Goal: Task Accomplishment & Management: Complete application form

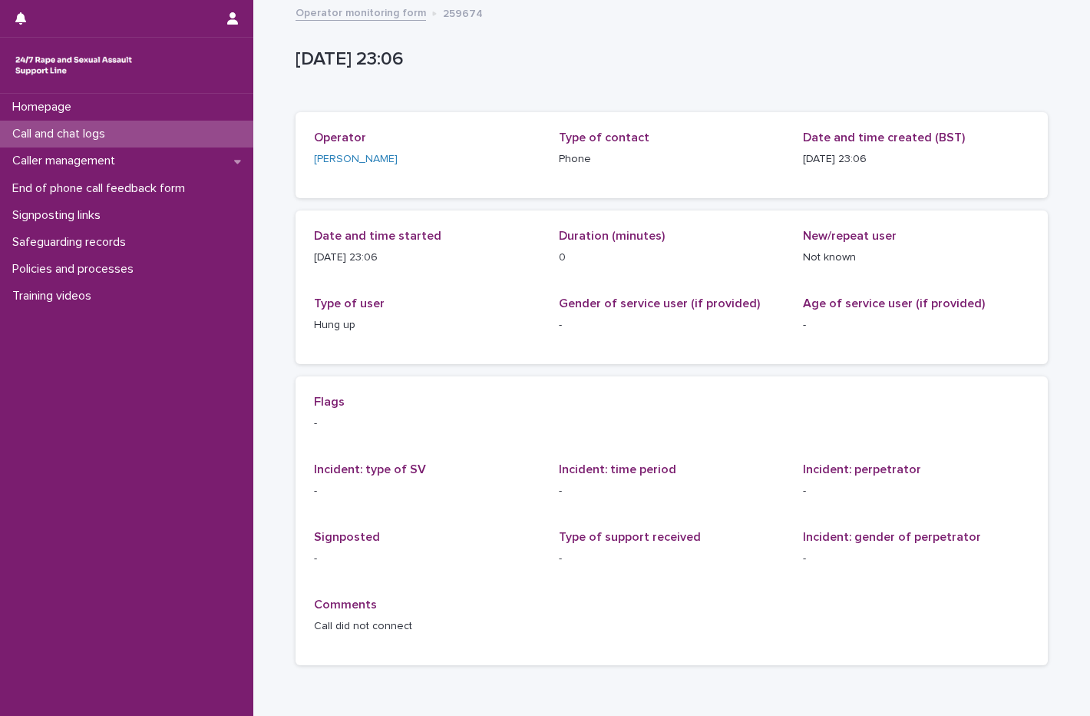
click at [134, 136] on div "Call and chat logs" at bounding box center [126, 134] width 253 height 27
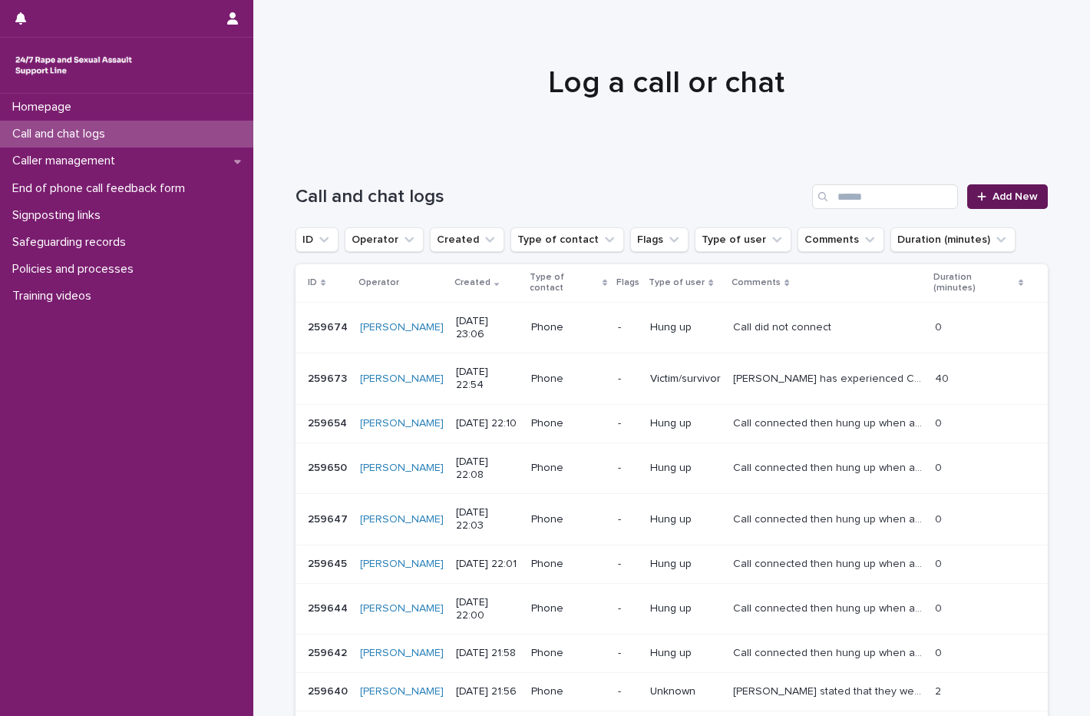
click at [993, 195] on span "Add New" at bounding box center [1015, 196] width 45 height 11
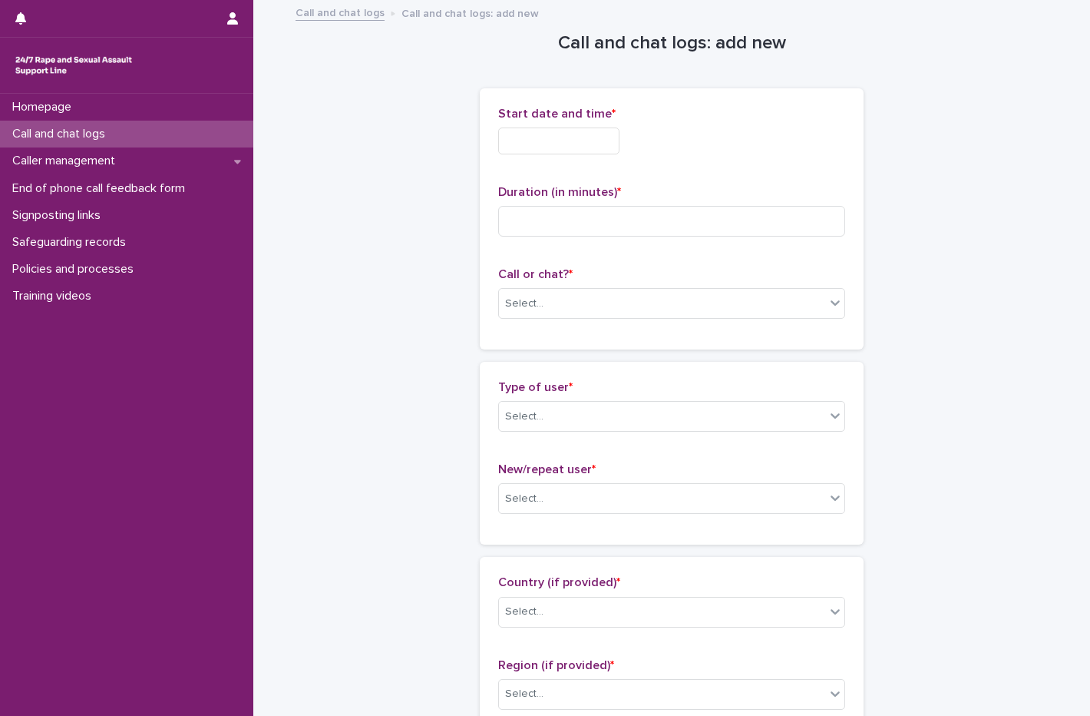
click at [591, 141] on input "text" at bounding box center [558, 140] width 121 height 27
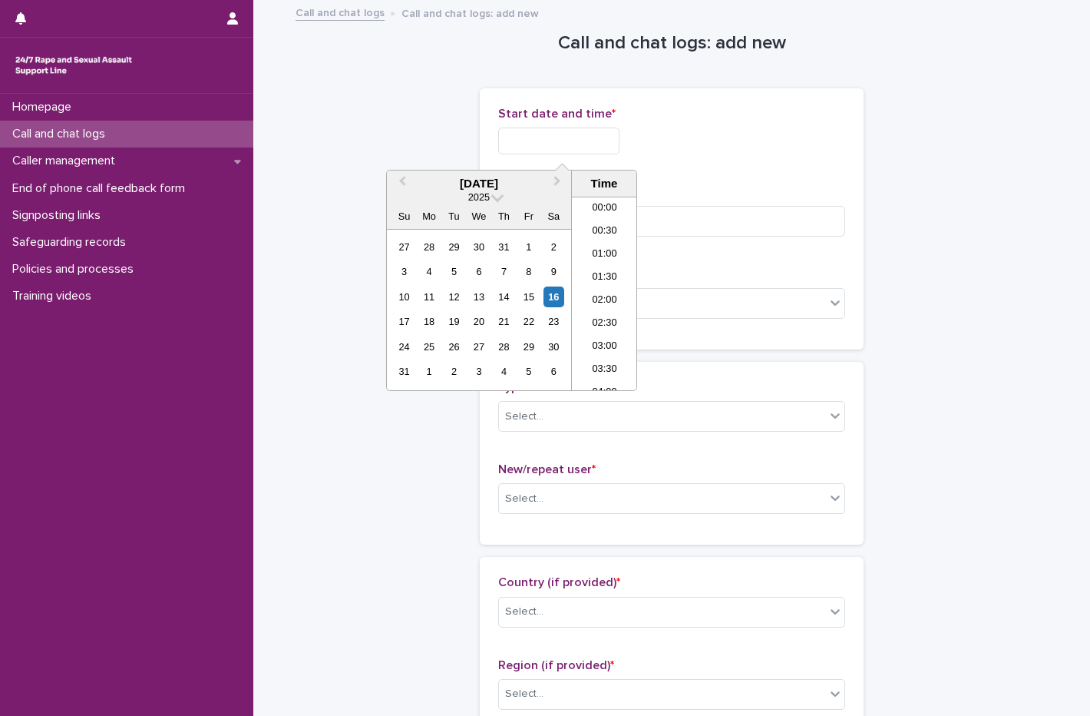
scroll to position [913, 0]
click at [552, 293] on div "16" at bounding box center [554, 296] width 21 height 21
click at [607, 349] on li "23:00" at bounding box center [604, 355] width 65 height 23
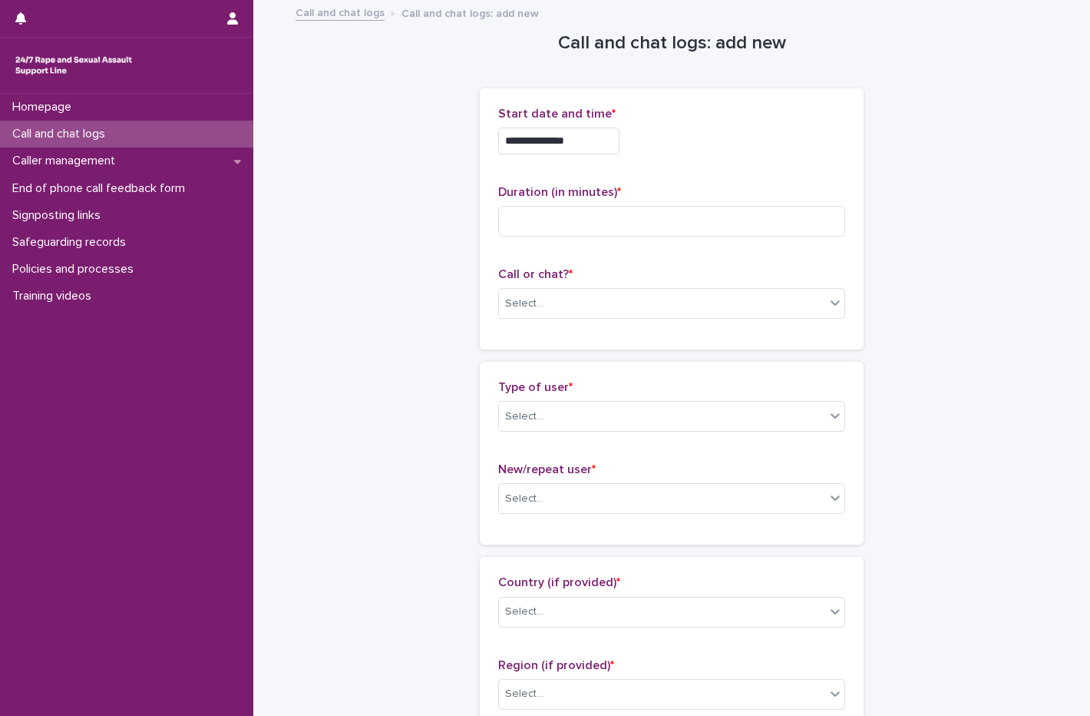
click at [594, 149] on input "**********" at bounding box center [558, 140] width 121 height 27
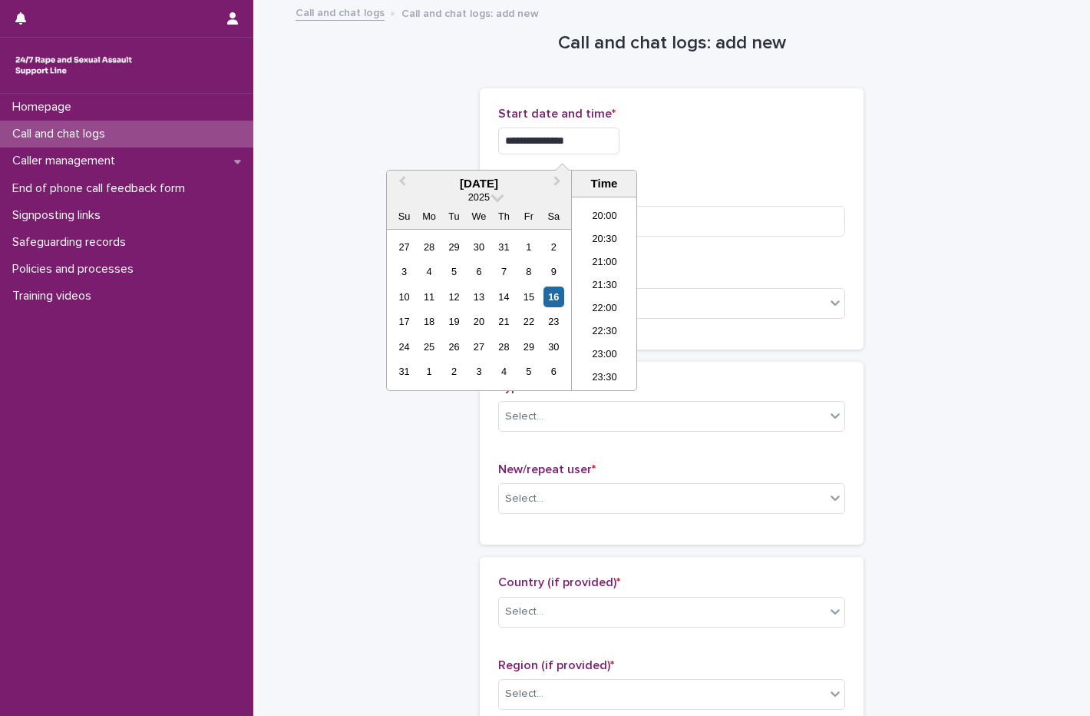
type input "**********"
click at [746, 178] on div "**********" at bounding box center [671, 219] width 347 height 224
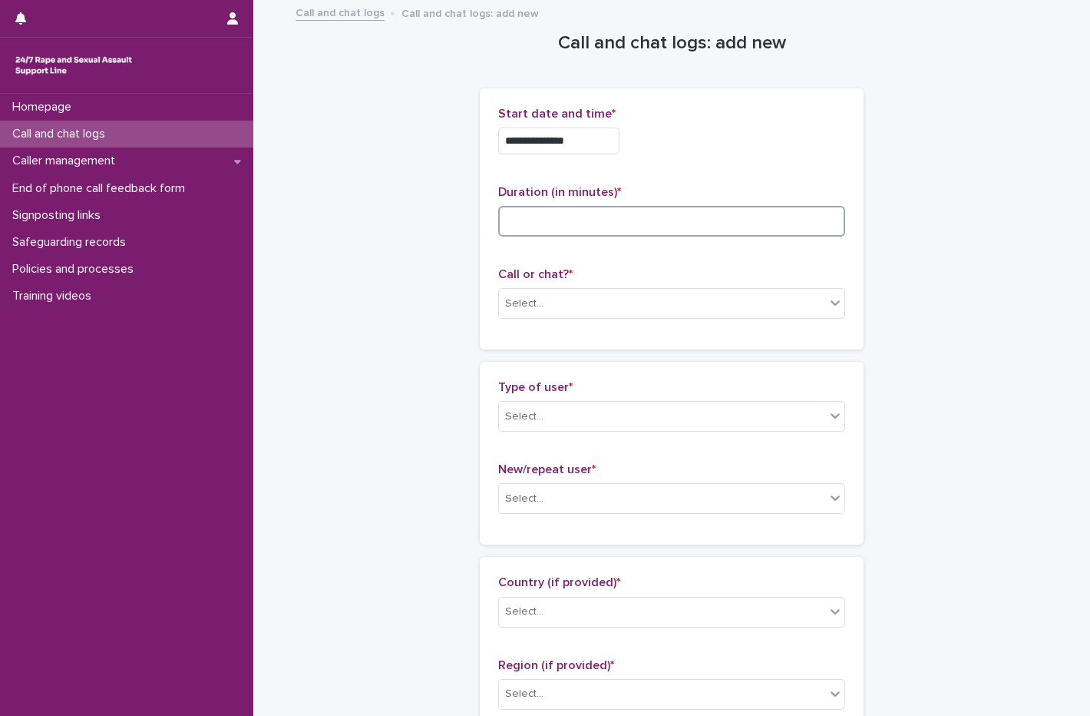
click at [630, 233] on input at bounding box center [671, 221] width 347 height 31
type input "**"
click at [584, 312] on div "Select..." at bounding box center [662, 303] width 326 height 25
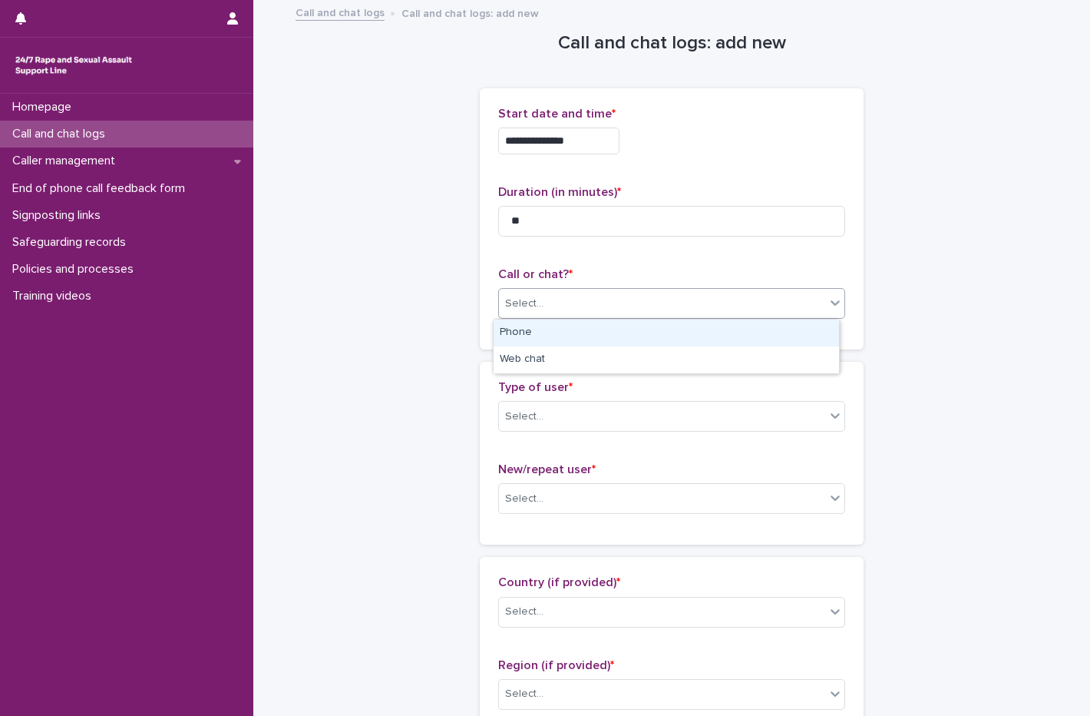
click at [559, 339] on div "Phone" at bounding box center [667, 332] width 346 height 27
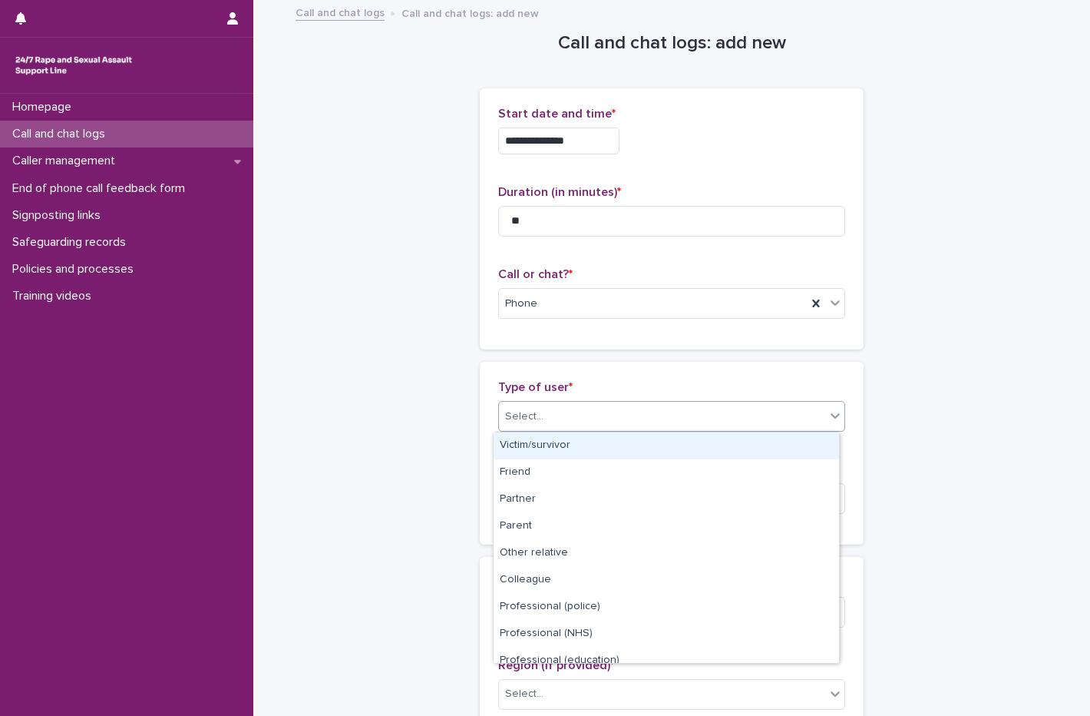
click at [550, 417] on div "Select..." at bounding box center [662, 416] width 326 height 25
click at [552, 448] on div "Victim/survivor" at bounding box center [667, 445] width 346 height 27
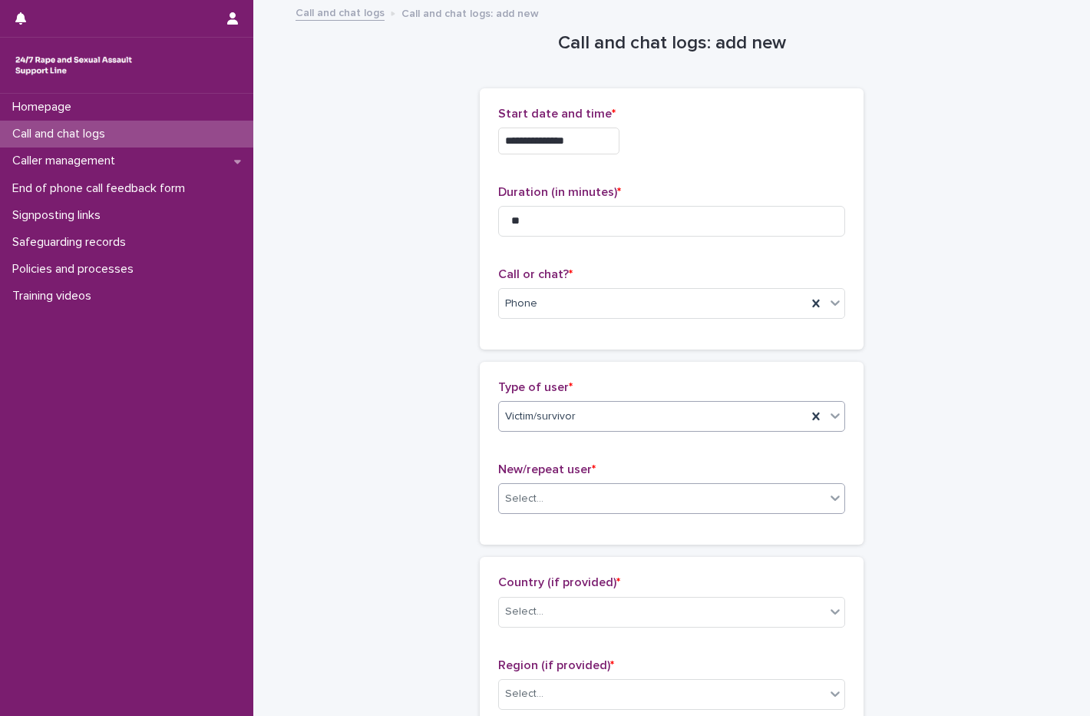
click at [553, 499] on div "Select..." at bounding box center [662, 498] width 326 height 25
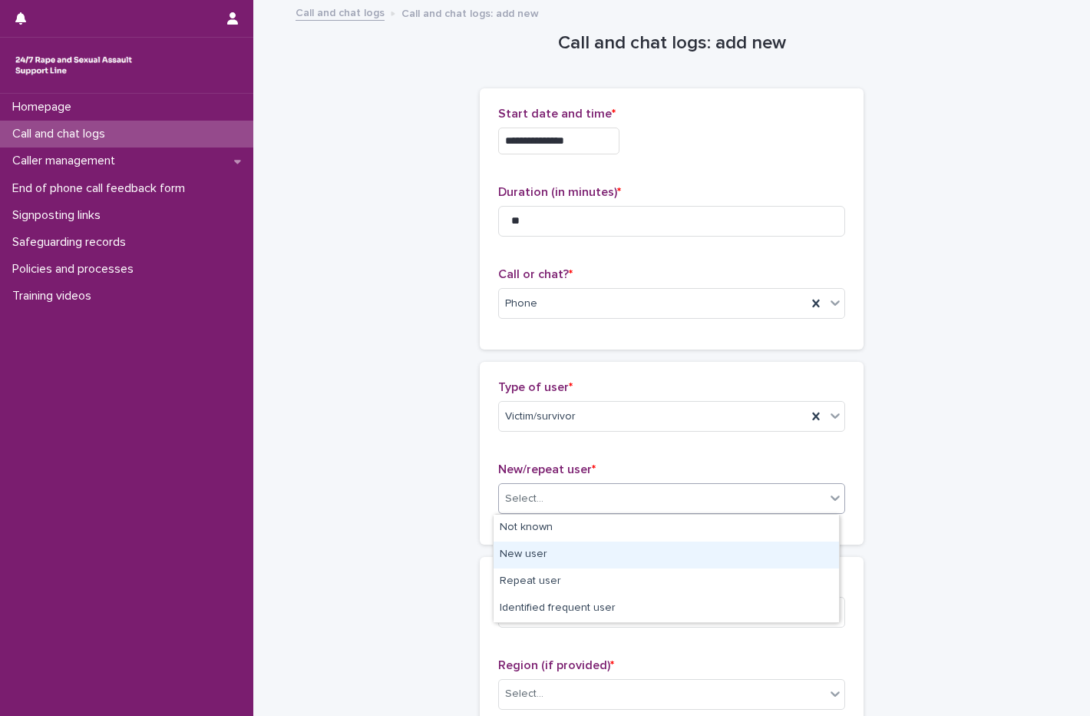
click at [551, 541] on div "New user" at bounding box center [667, 554] width 346 height 27
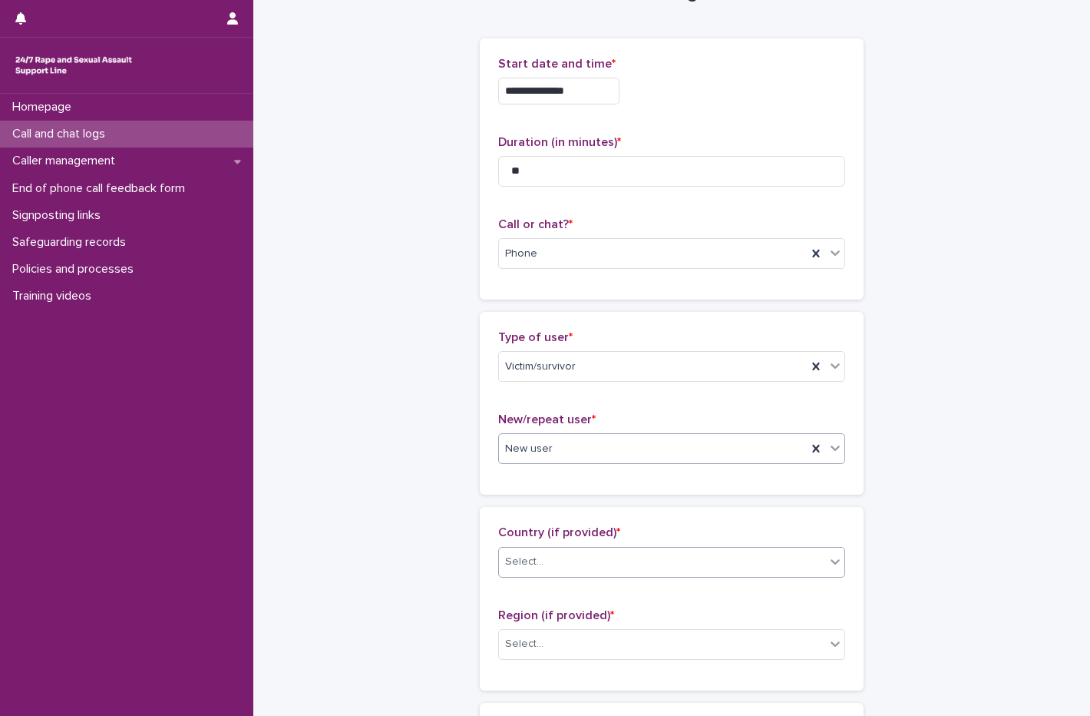
scroll to position [77, 0]
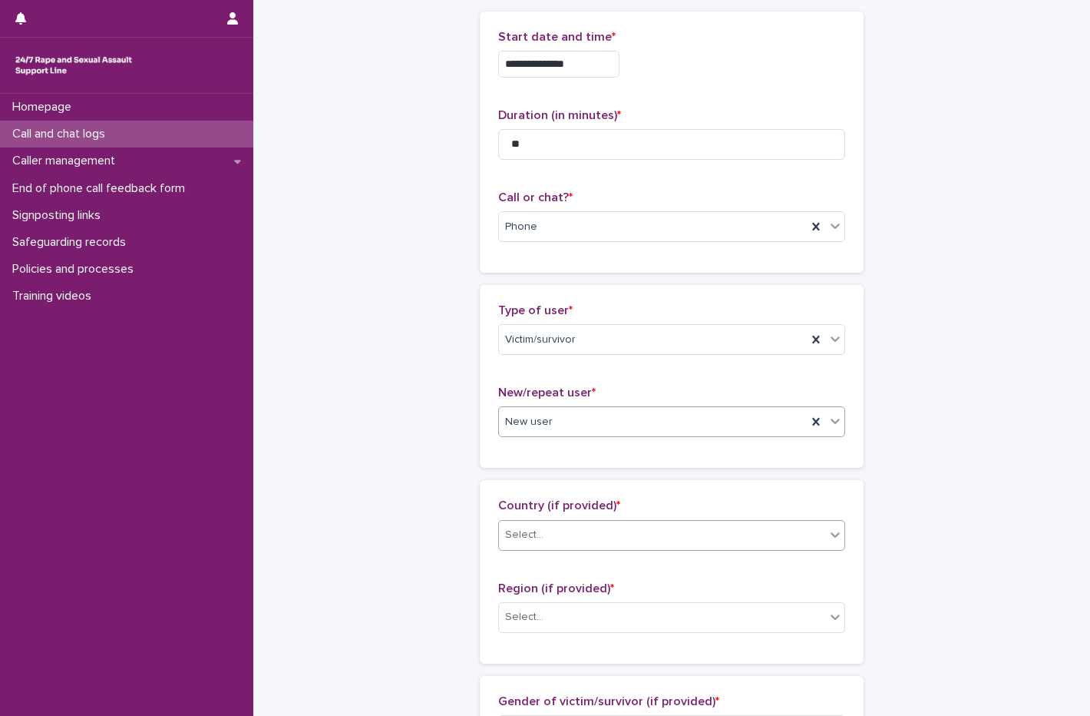
click at [557, 525] on div "Select..." at bounding box center [662, 534] width 326 height 25
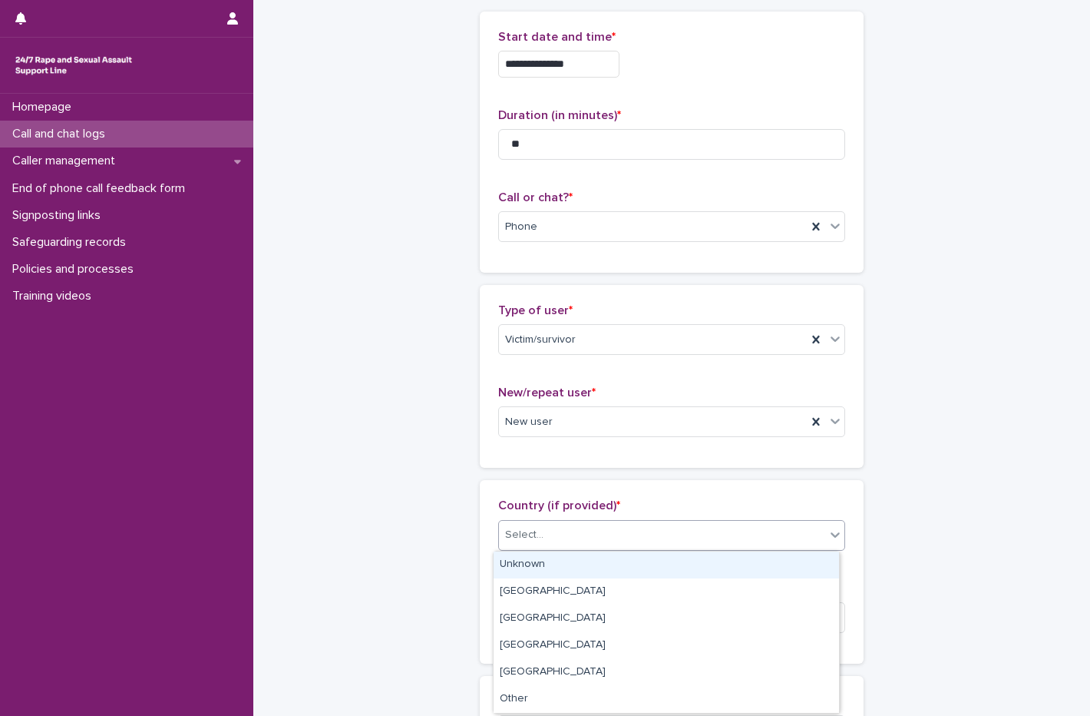
click at [551, 572] on div "Unknown" at bounding box center [667, 564] width 346 height 27
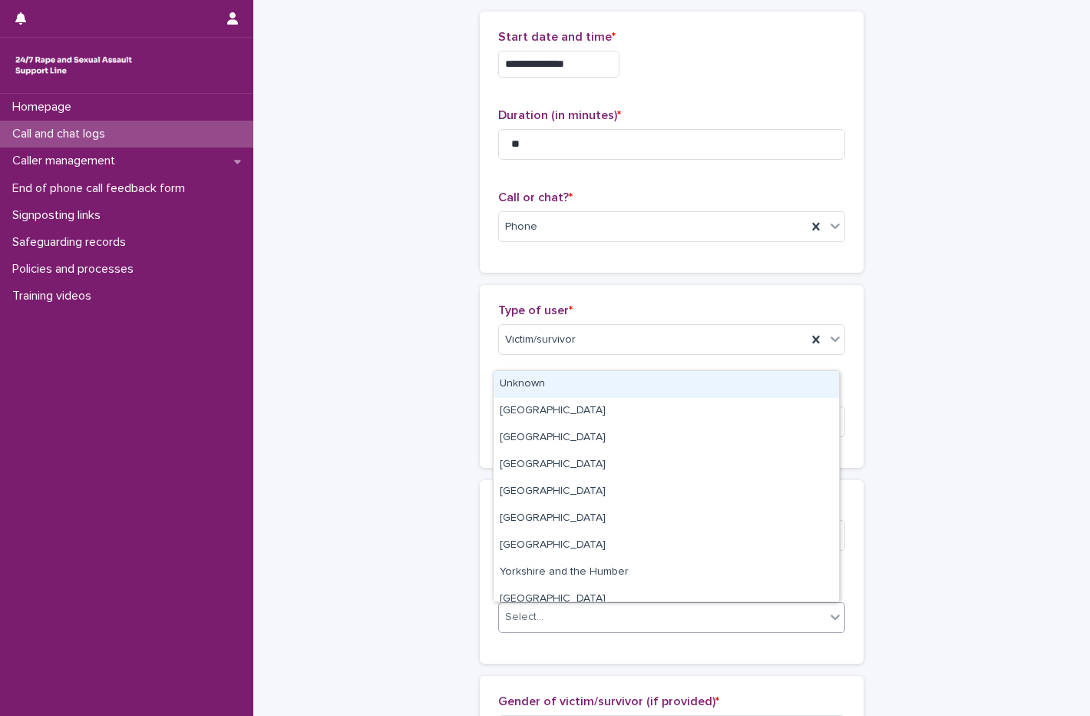
click at [555, 608] on div "Select..." at bounding box center [662, 616] width 326 height 25
click at [566, 378] on div "Unknown" at bounding box center [667, 384] width 346 height 27
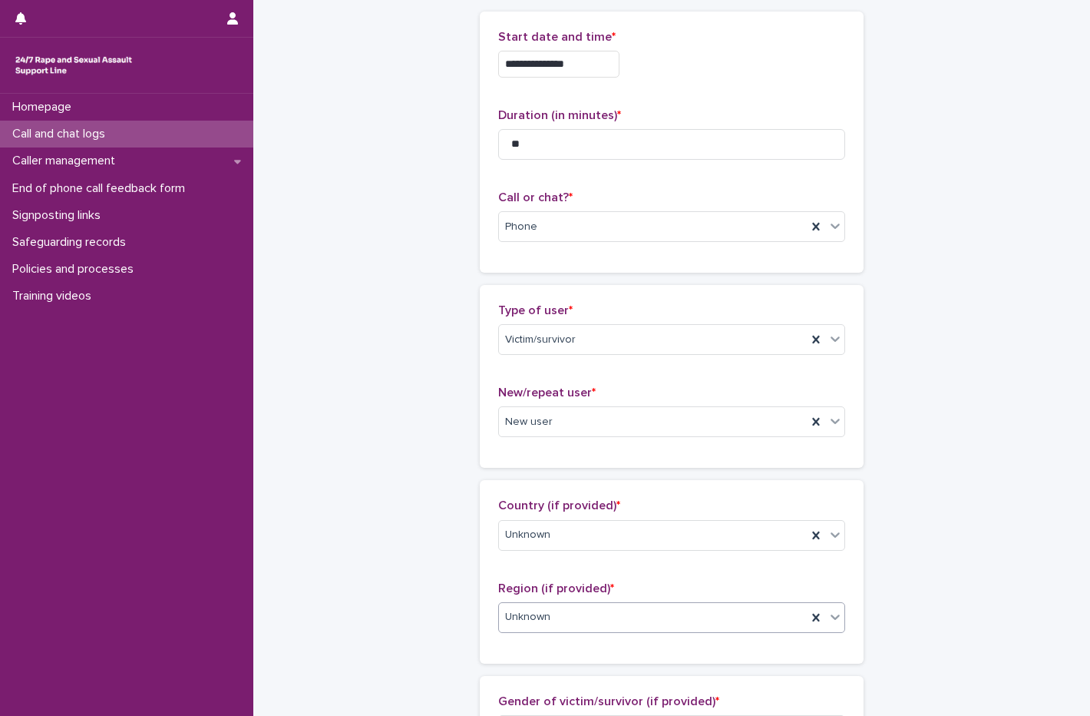
scroll to position [384, 0]
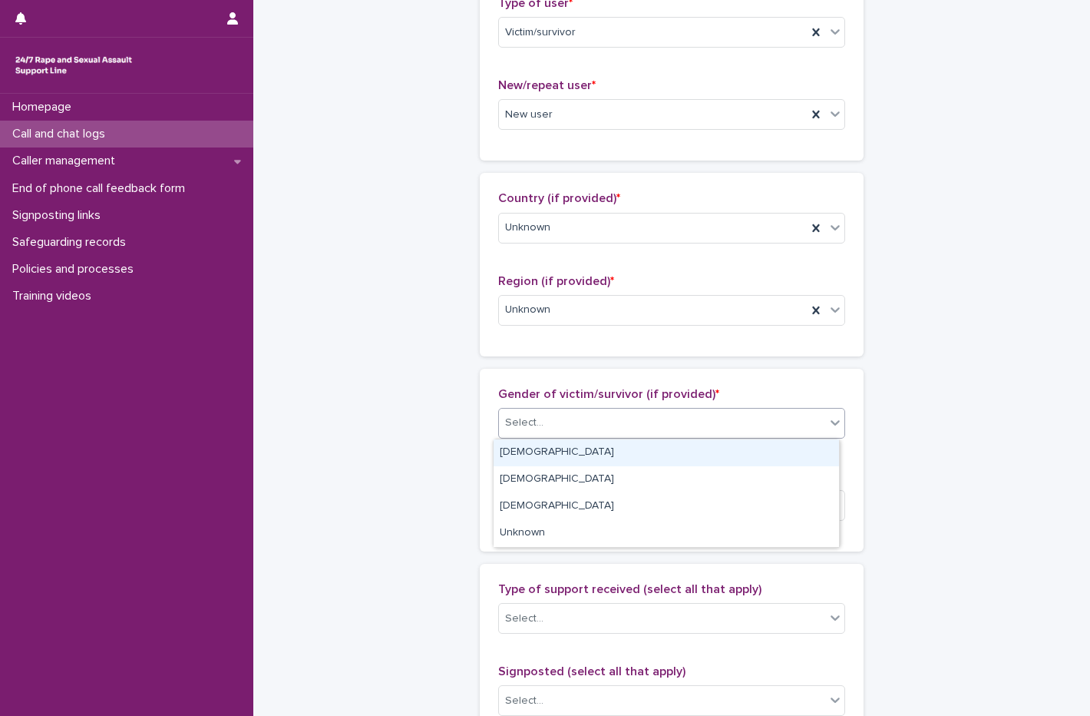
click at [574, 415] on div "Select..." at bounding box center [662, 422] width 326 height 25
click at [564, 456] on div "Female" at bounding box center [667, 452] width 346 height 27
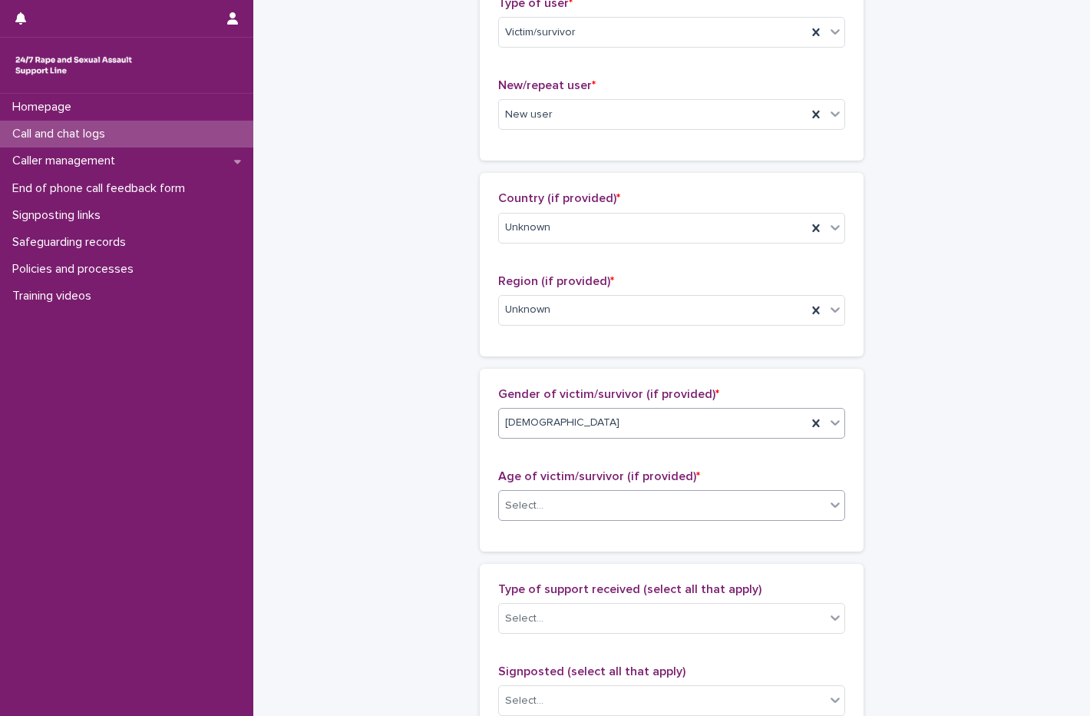
click at [556, 508] on div "Select..." at bounding box center [662, 505] width 326 height 25
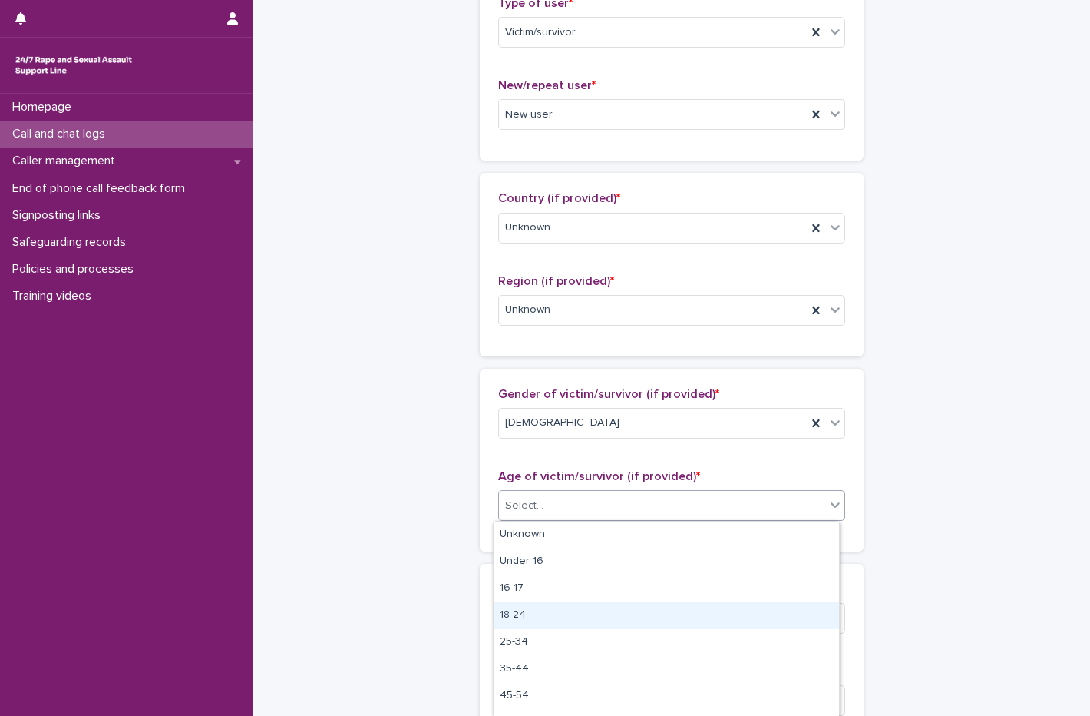
click at [556, 624] on div "18-24" at bounding box center [667, 615] width 346 height 27
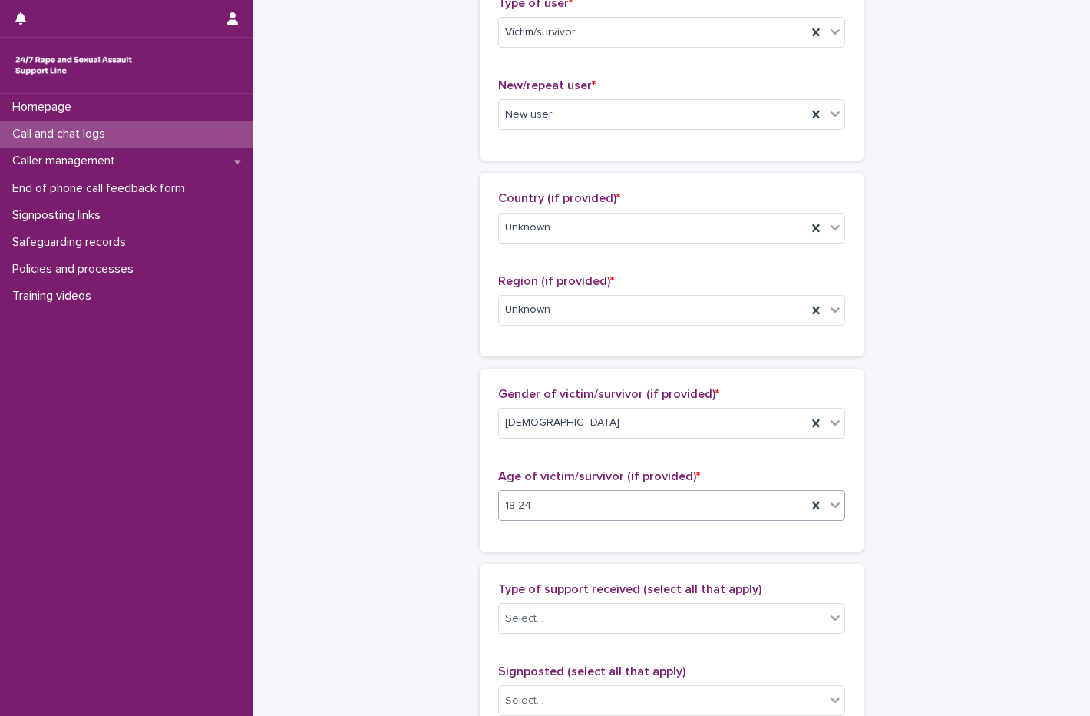
click at [556, 624] on div "Select..." at bounding box center [662, 618] width 326 height 25
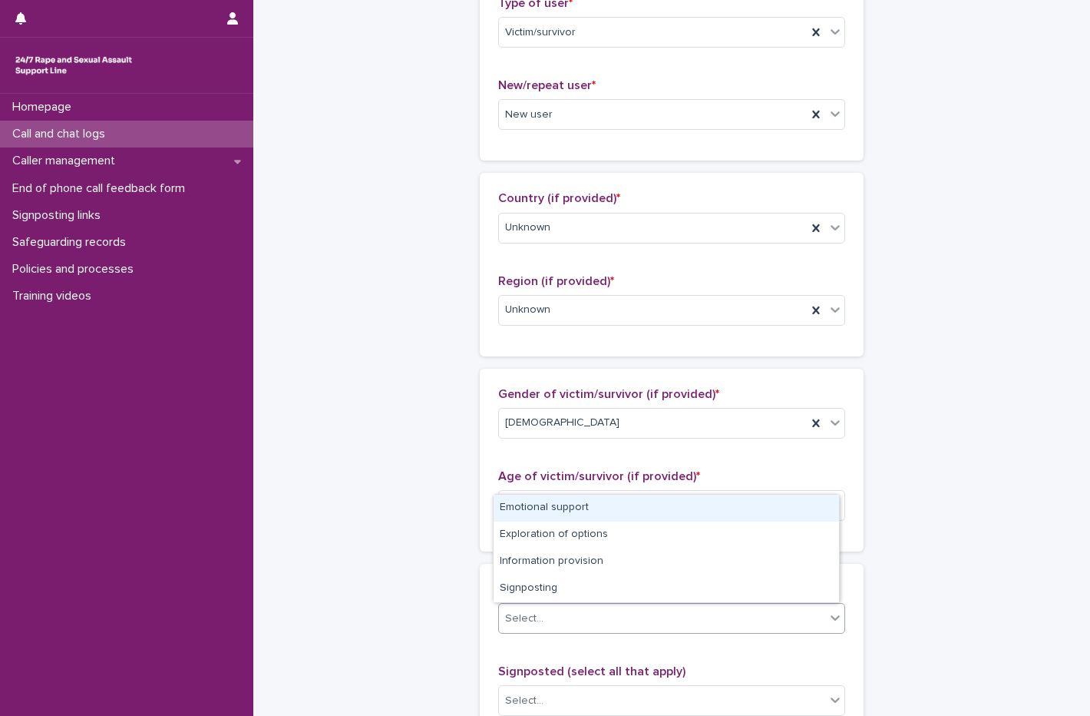
click at [577, 508] on div "Emotional support" at bounding box center [667, 507] width 346 height 27
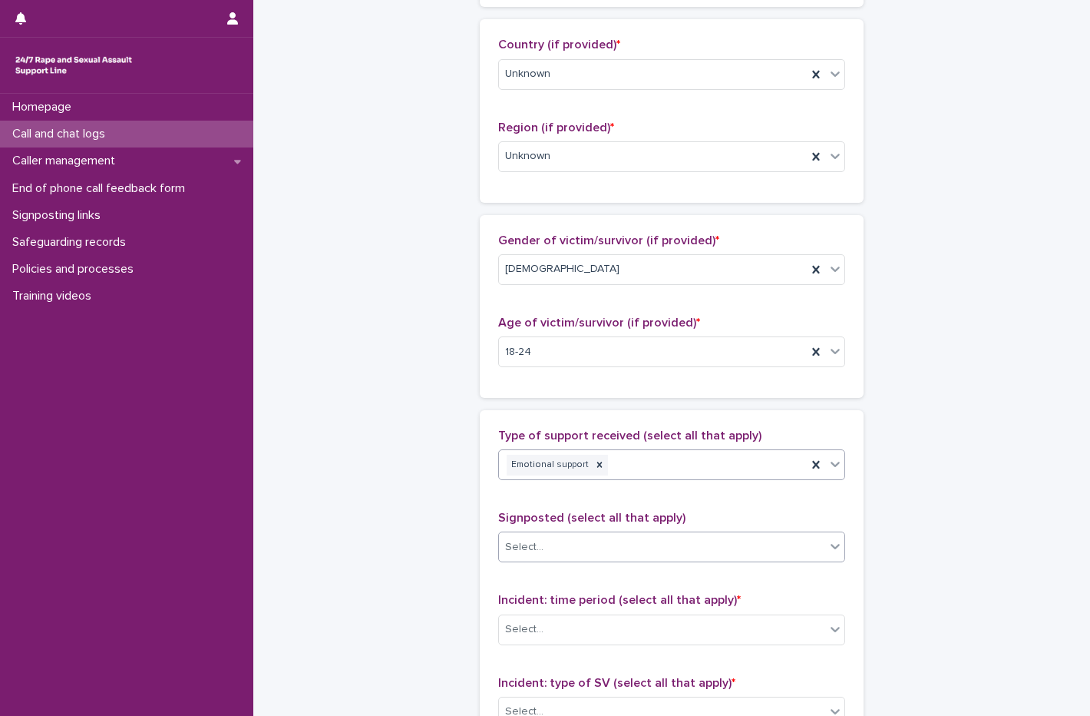
scroll to position [768, 0]
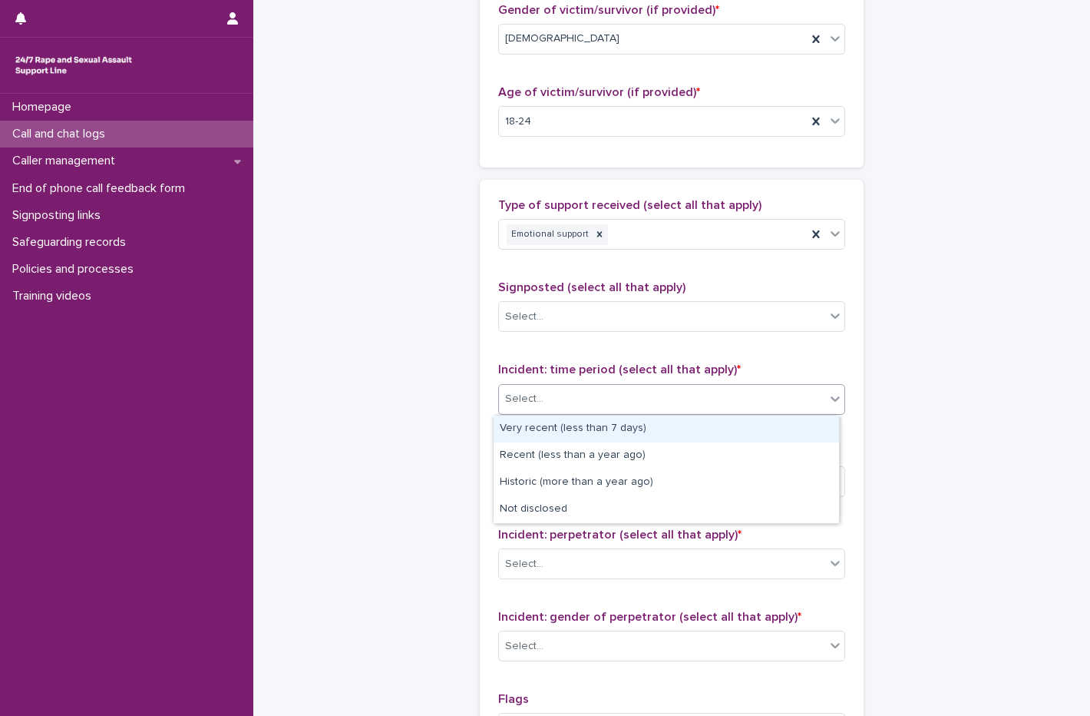
click at [573, 399] on div "Select..." at bounding box center [662, 398] width 326 height 25
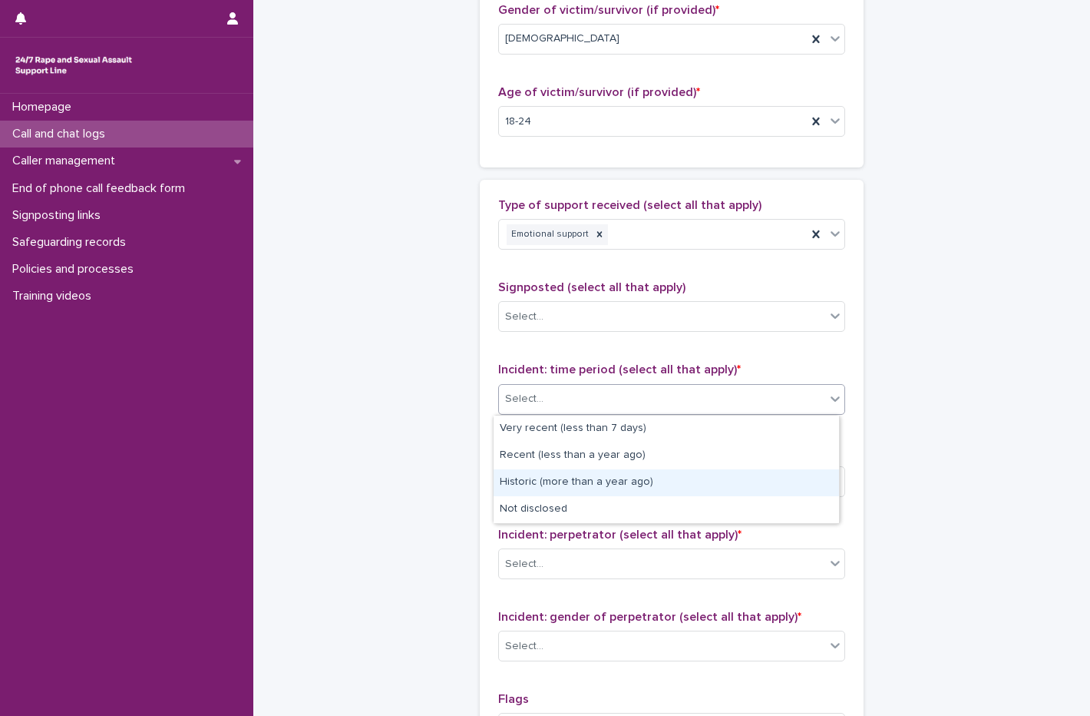
click at [575, 483] on div "Historic (more than a year ago)" at bounding box center [667, 482] width 346 height 27
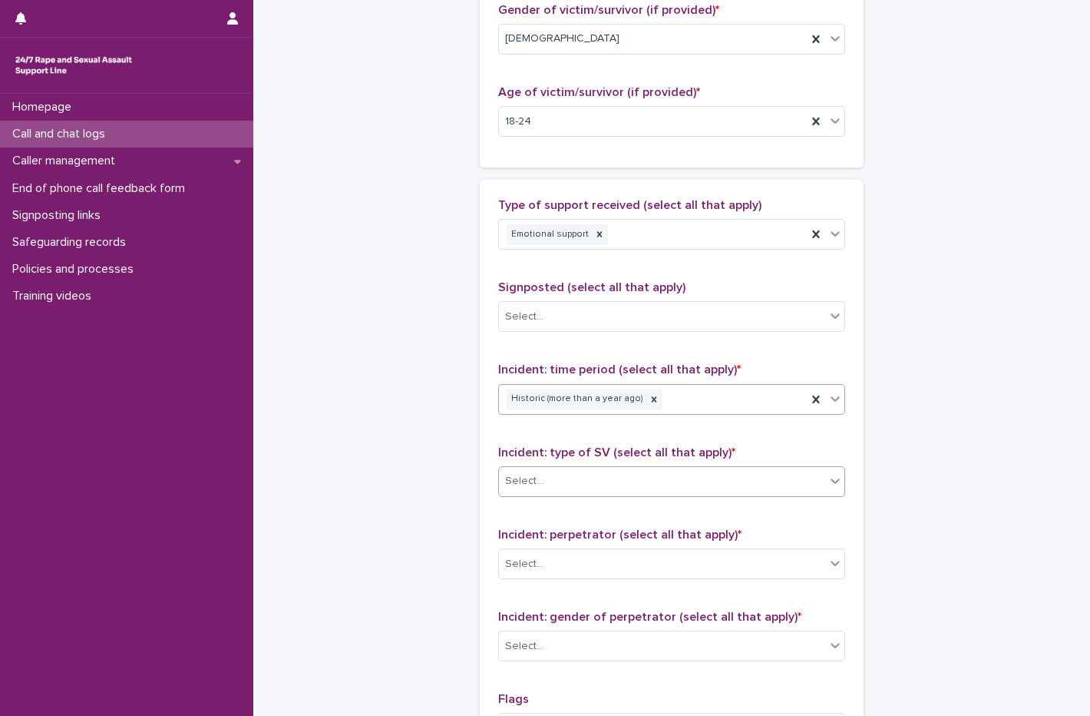
click at [578, 478] on div "Select..." at bounding box center [662, 480] width 326 height 25
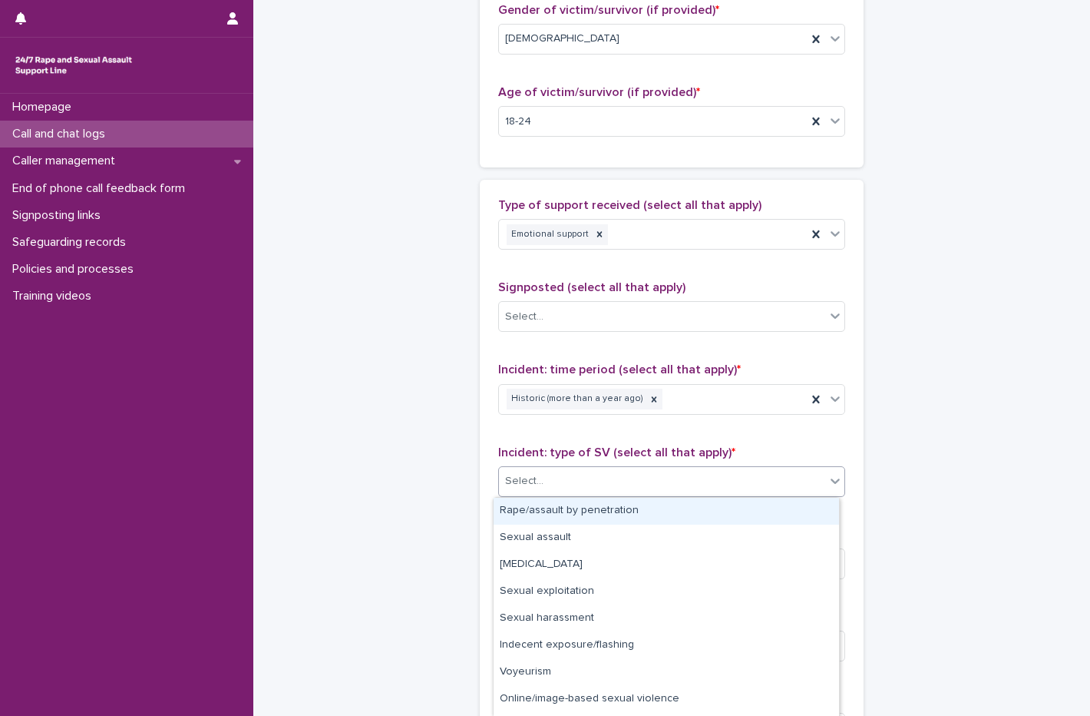
click at [571, 514] on div "Rape/assault by penetration" at bounding box center [667, 511] width 346 height 27
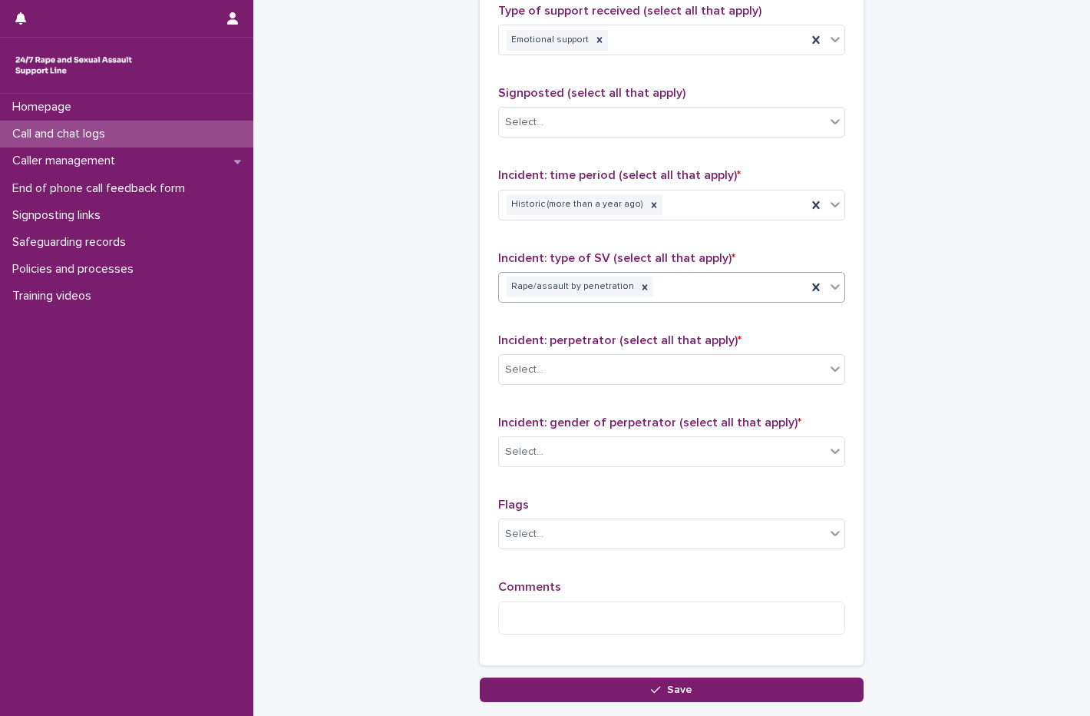
scroll to position [998, 0]
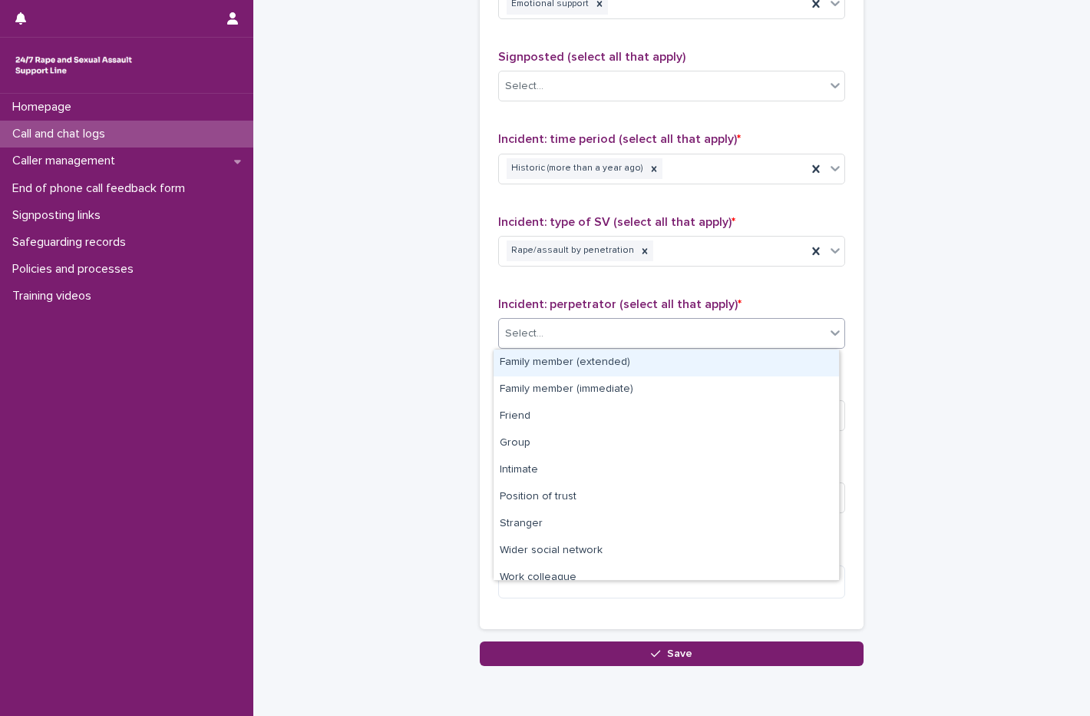
click at [545, 324] on div at bounding box center [546, 333] width 2 height 19
click at [574, 367] on div "Family member (extended)" at bounding box center [667, 362] width 346 height 27
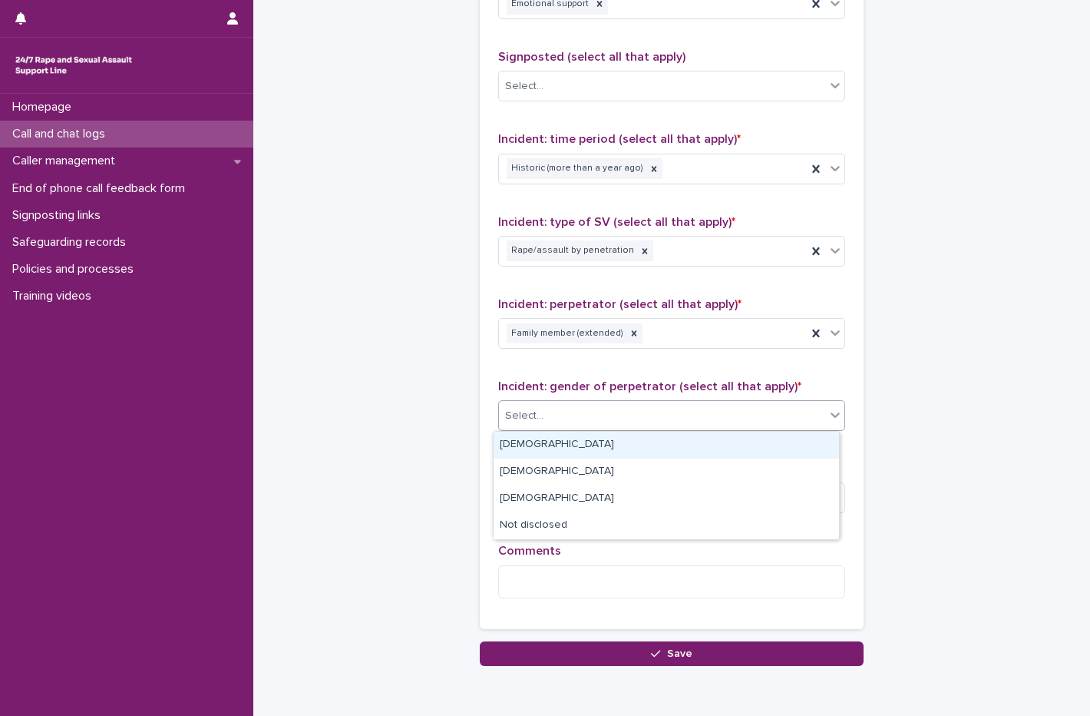
click at [574, 418] on div "Select..." at bounding box center [662, 415] width 326 height 25
click at [534, 453] on div "Male" at bounding box center [667, 445] width 346 height 27
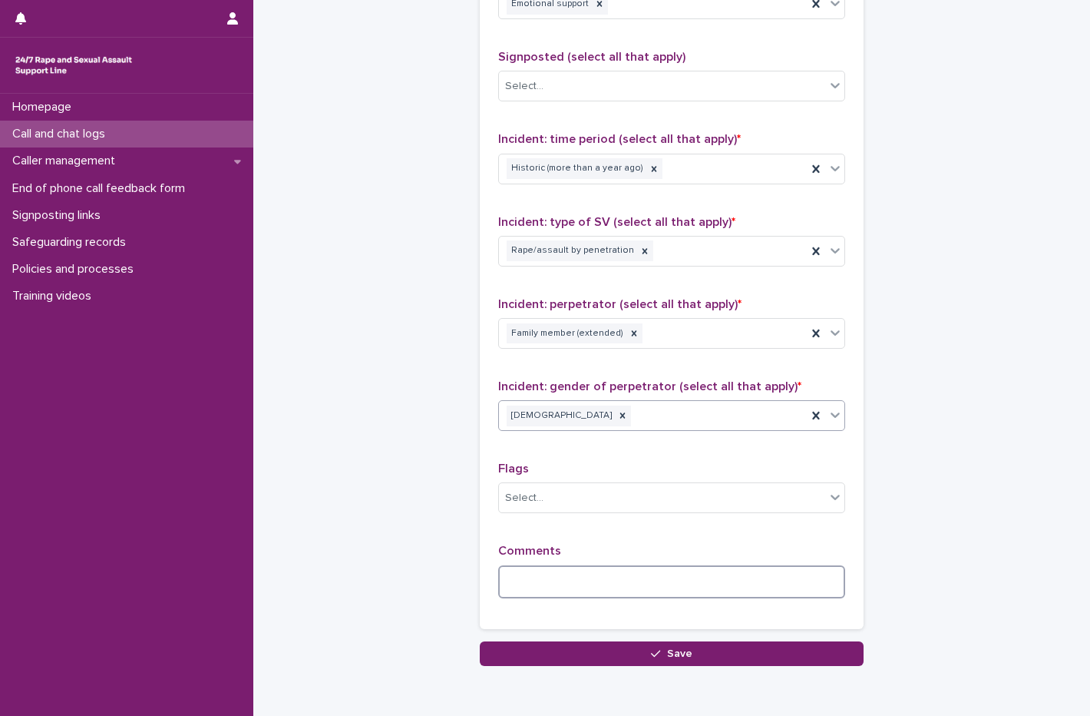
click at [542, 587] on textarea at bounding box center [671, 581] width 347 height 33
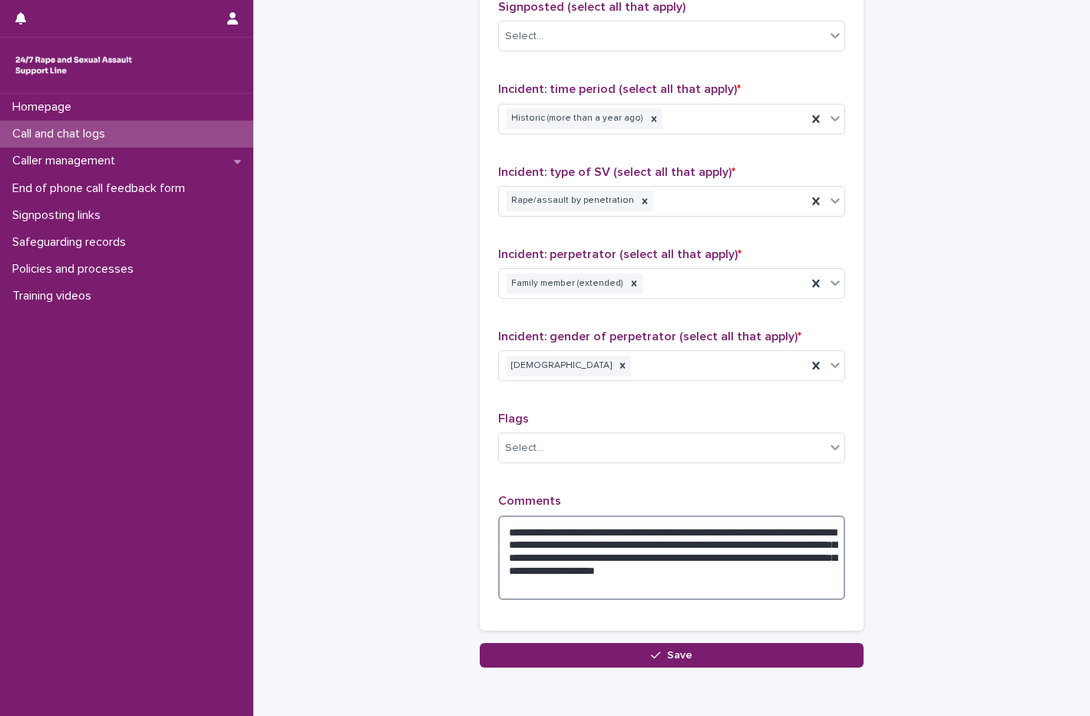
scroll to position [1075, 0]
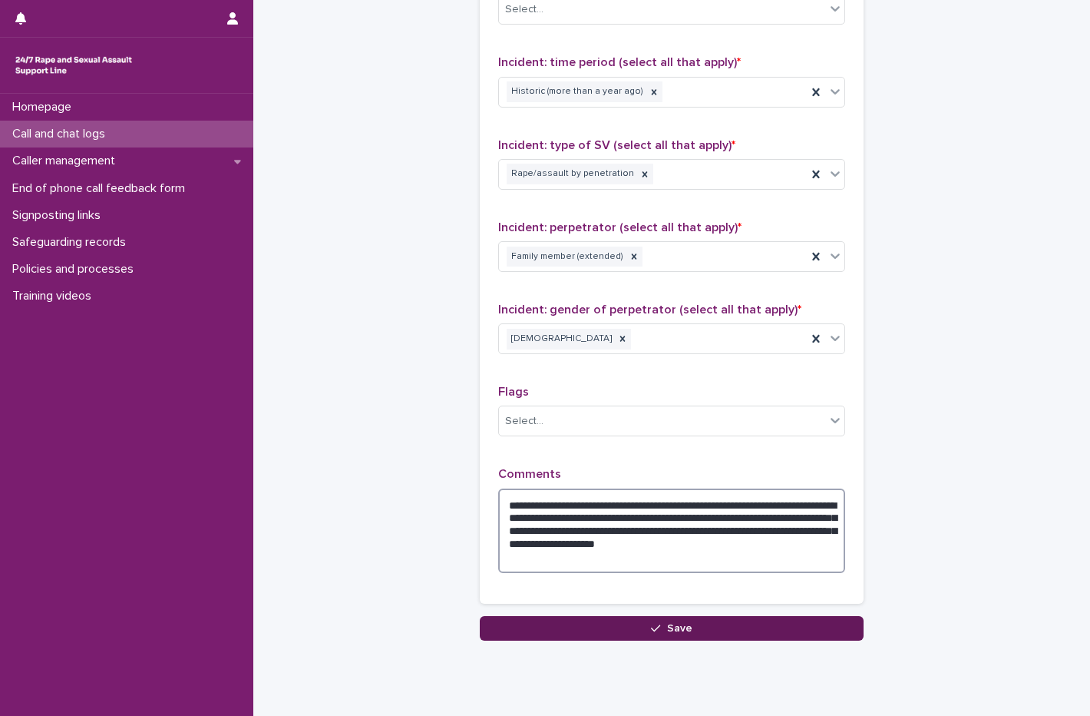
type textarea "**********"
click at [712, 632] on button "Save" at bounding box center [672, 628] width 384 height 25
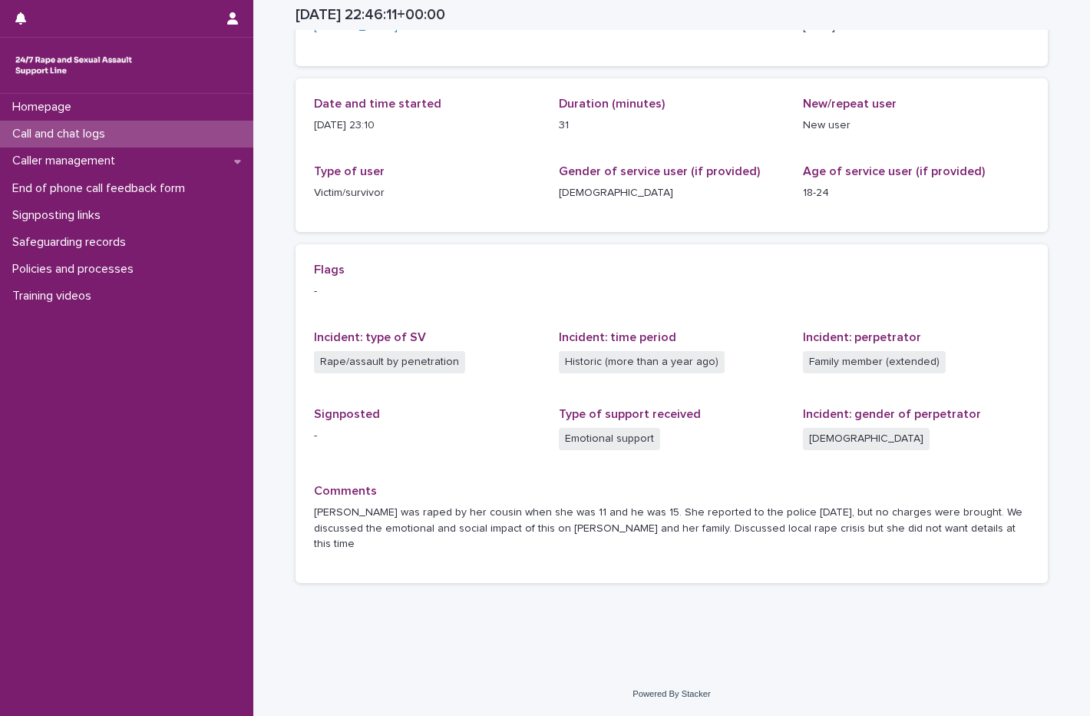
scroll to position [116, 0]
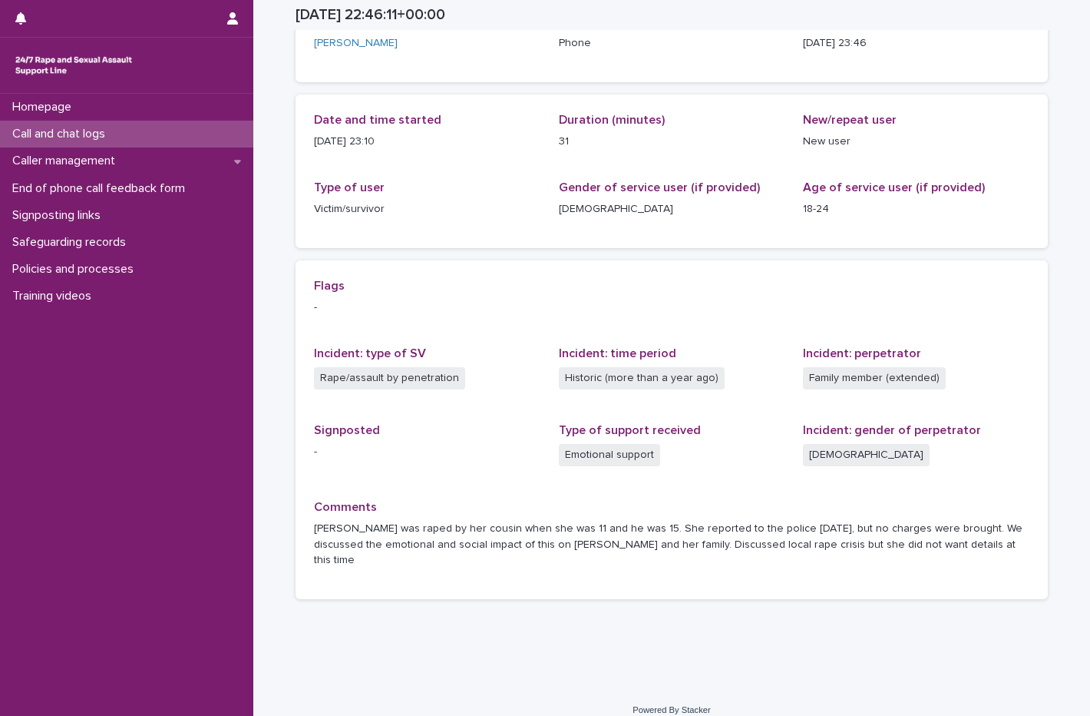
click at [99, 131] on p "Call and chat logs" at bounding box center [61, 134] width 111 height 15
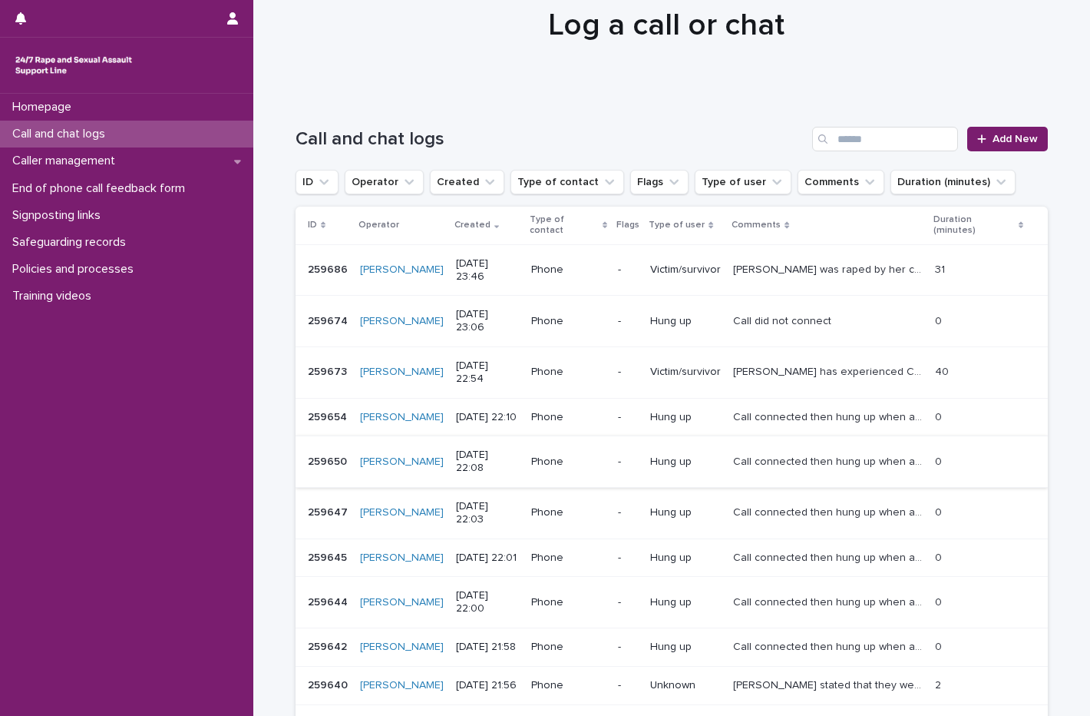
scroll to position [132, 0]
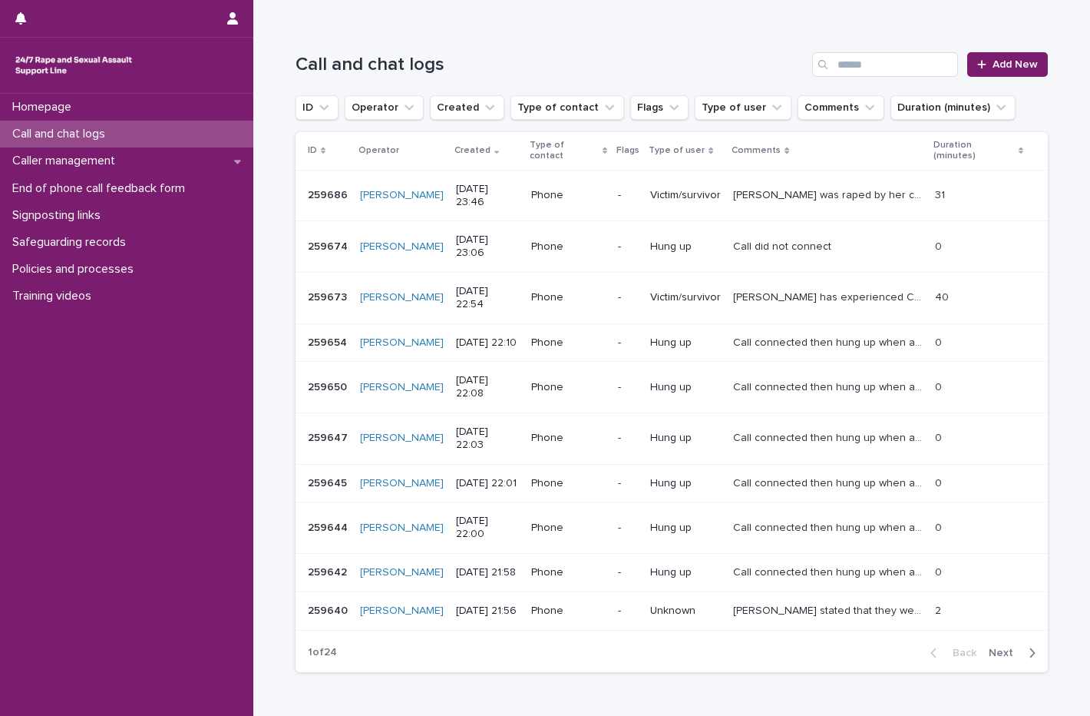
click at [1001, 647] on span "Next" at bounding box center [1006, 652] width 34 height 11
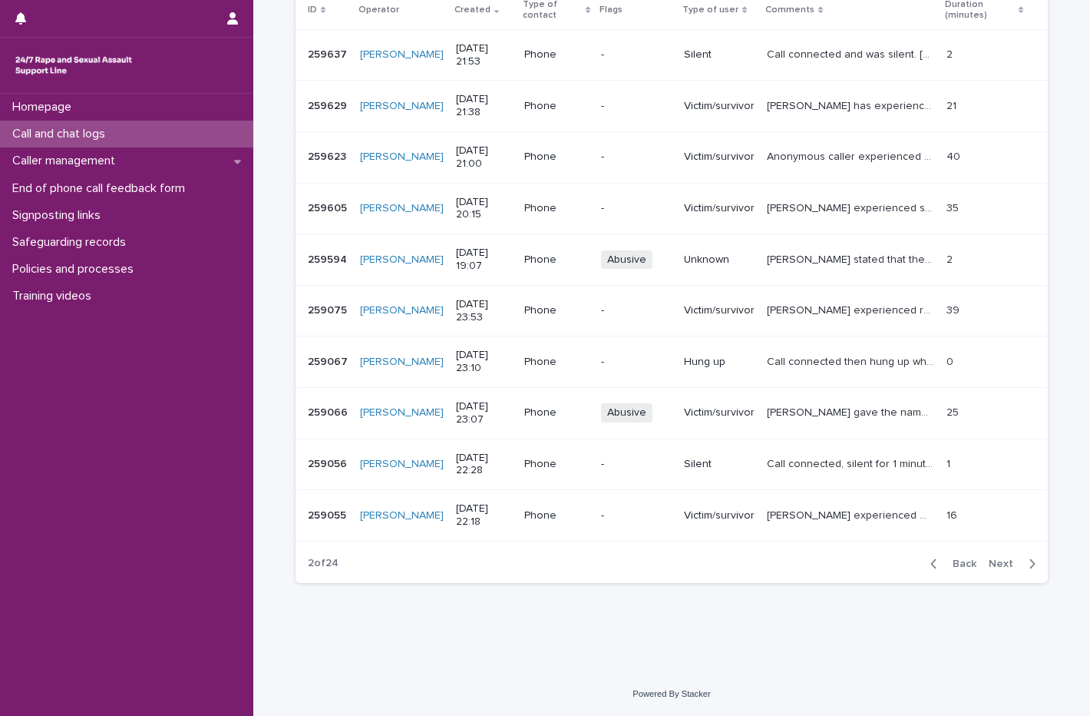
click at [959, 558] on span "Back" at bounding box center [960, 563] width 33 height 11
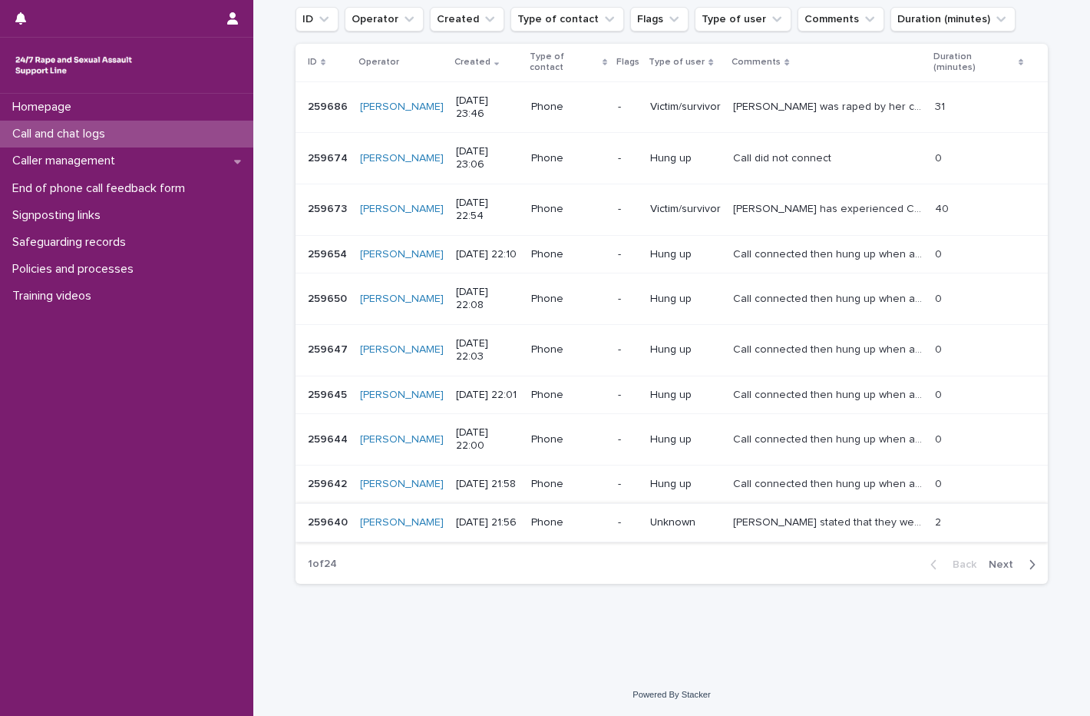
scroll to position [132, 0]
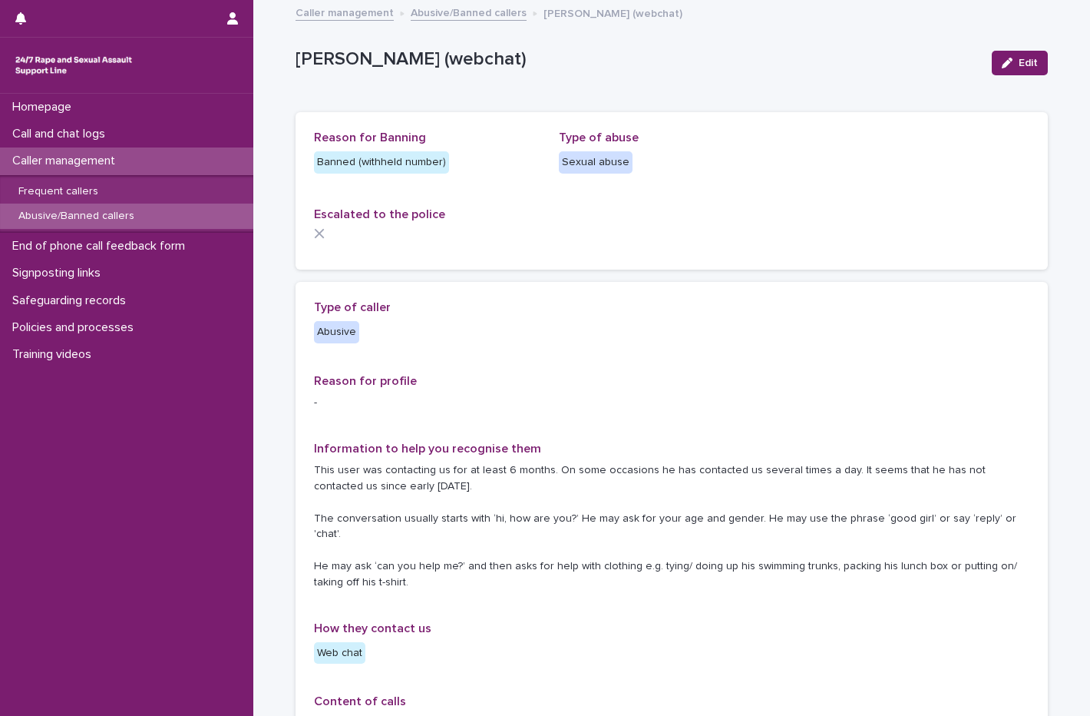
click at [124, 164] on p "Caller management" at bounding box center [66, 161] width 121 height 15
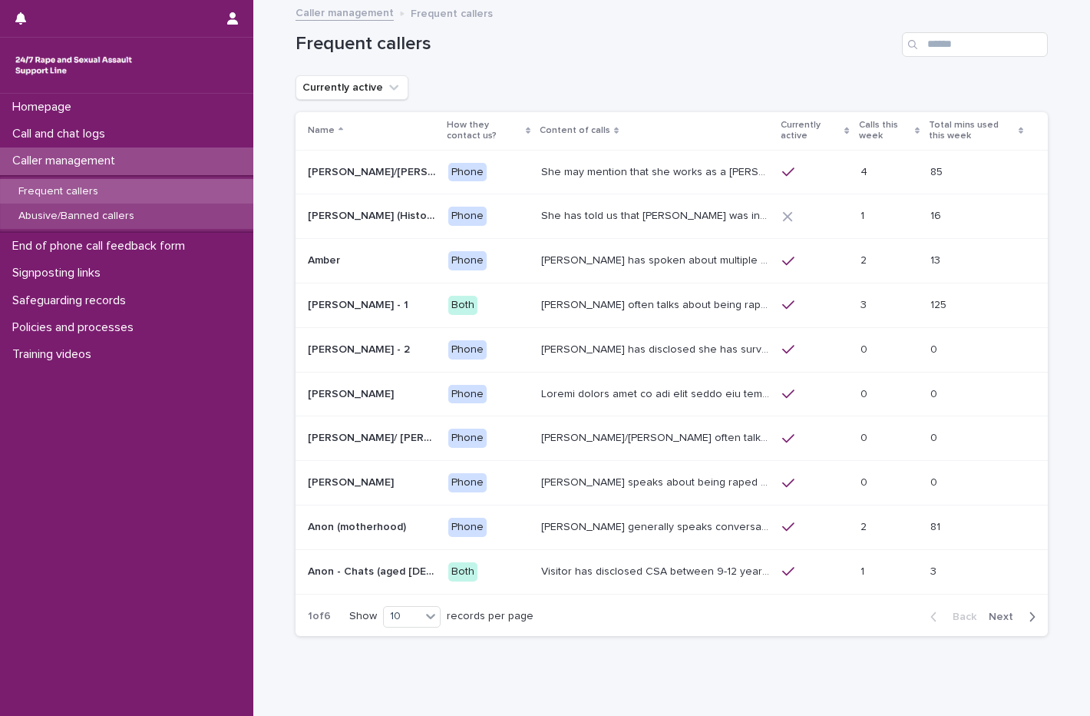
click at [125, 211] on p "Abusive/Banned callers" at bounding box center [76, 216] width 141 height 13
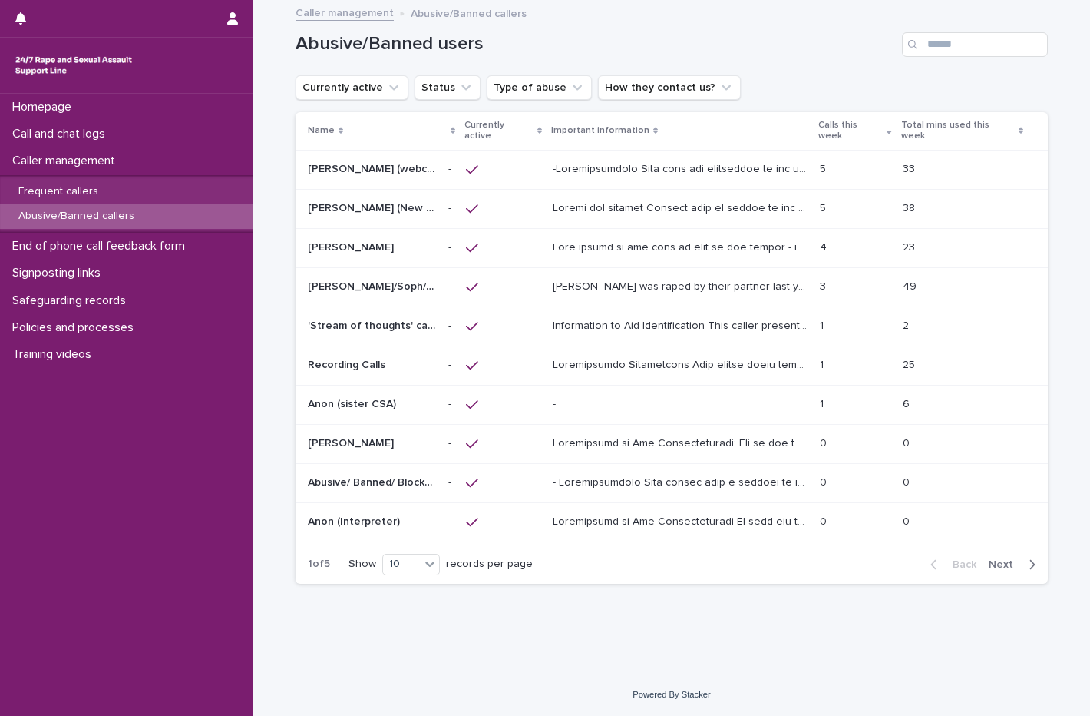
click at [408, 202] on p at bounding box center [372, 208] width 128 height 13
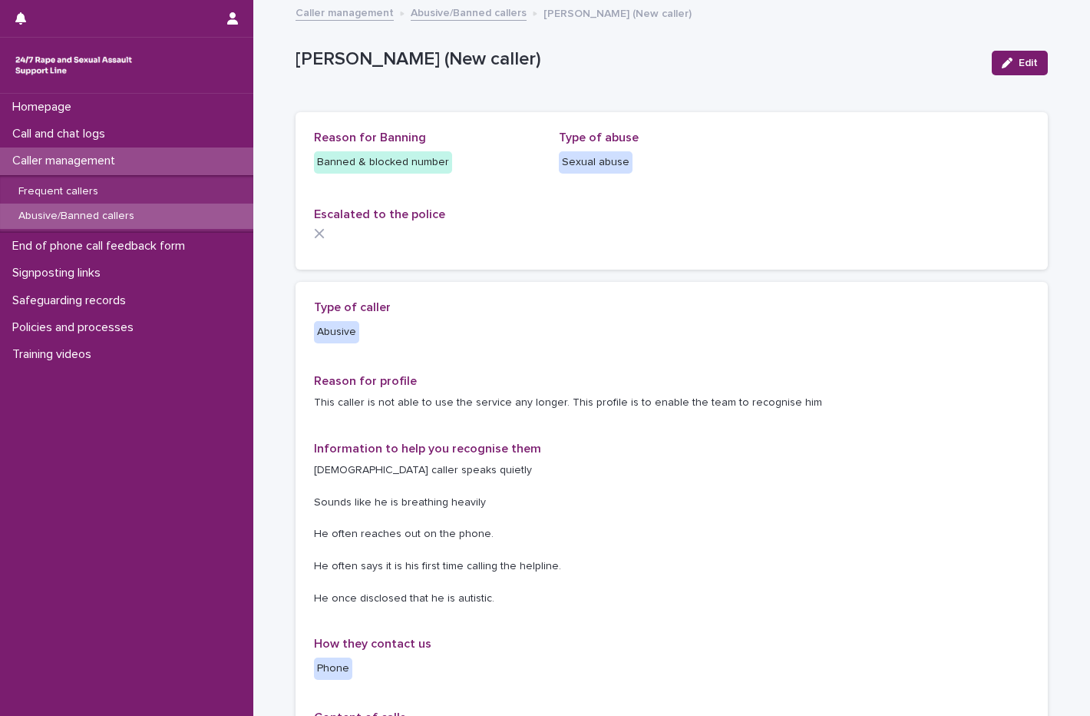
click at [118, 214] on p "Abusive/Banned callers" at bounding box center [76, 216] width 141 height 13
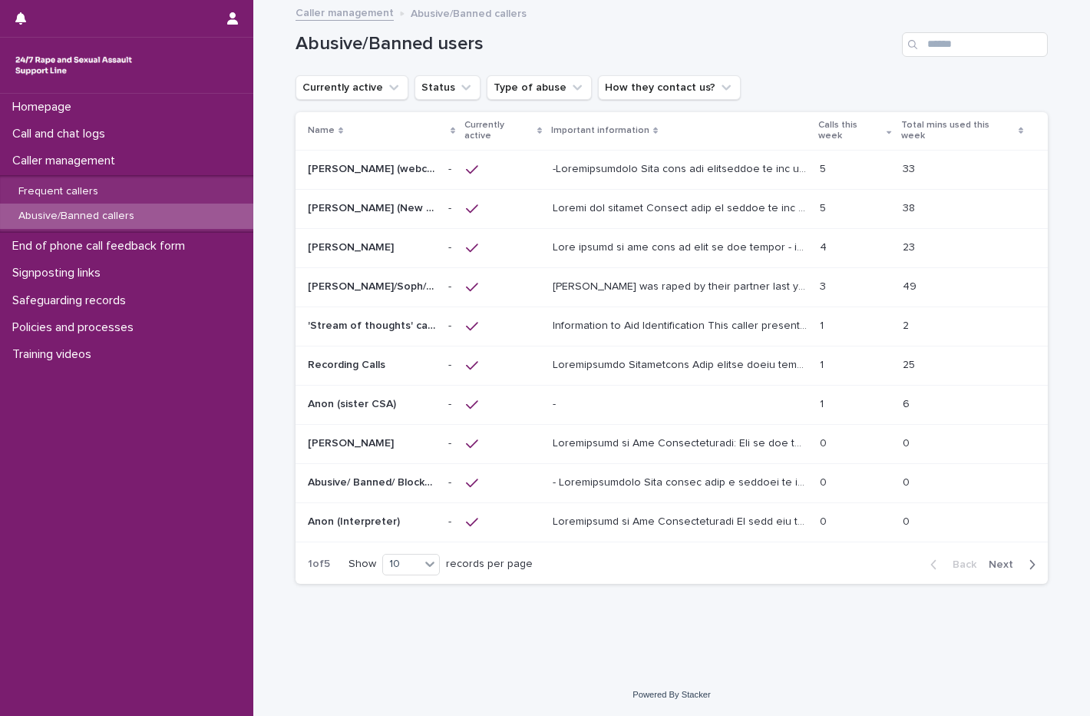
click at [383, 279] on p "[PERSON_NAME]/Soph/[PERSON_NAME]/[PERSON_NAME]/Scarlet/[PERSON_NAME] - Banned/W…" at bounding box center [373, 285] width 131 height 16
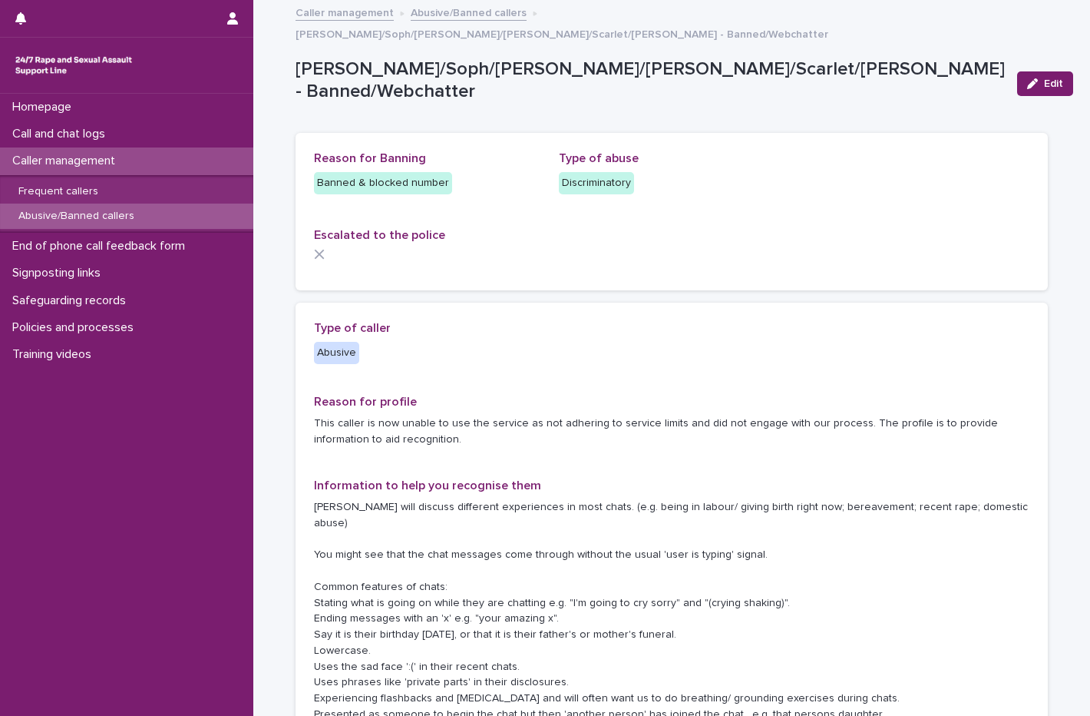
click at [154, 214] on div "Abusive/Banned callers" at bounding box center [126, 215] width 253 height 25
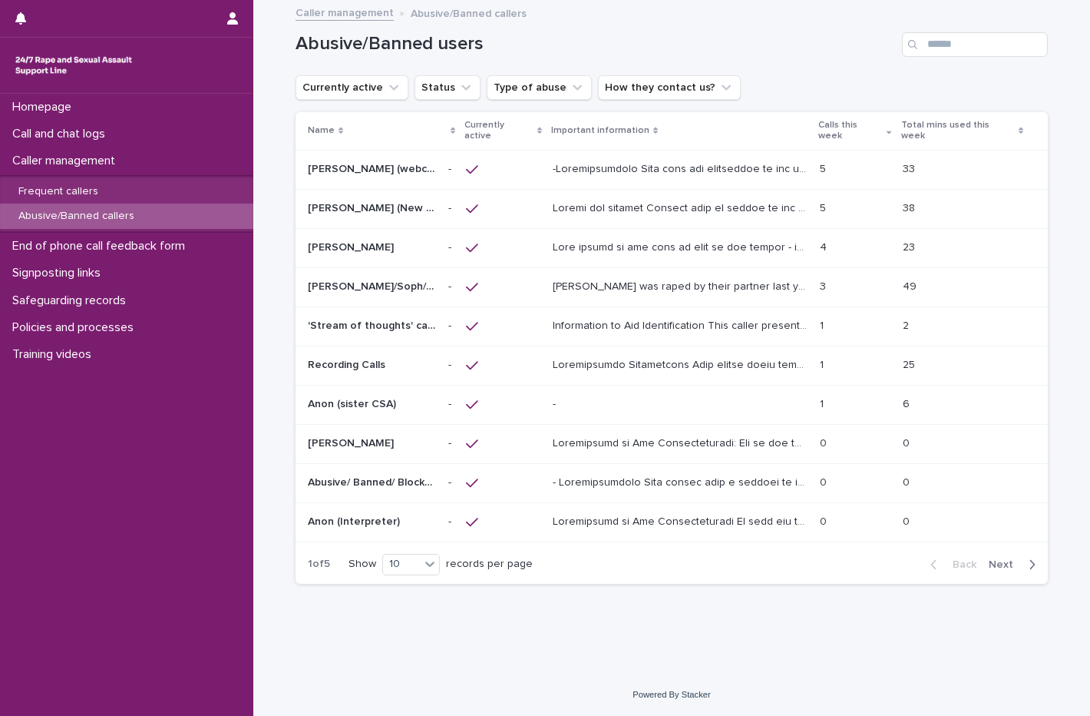
click at [432, 398] on p at bounding box center [372, 404] width 128 height 13
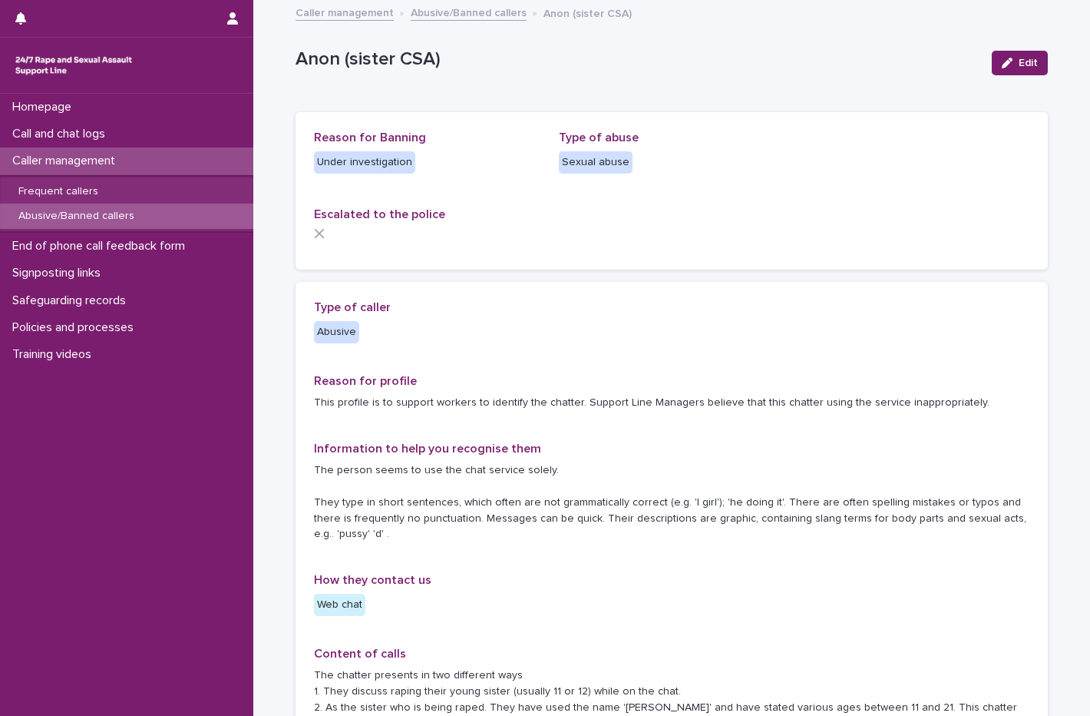
click at [141, 220] on p "Abusive/Banned callers" at bounding box center [76, 216] width 141 height 13
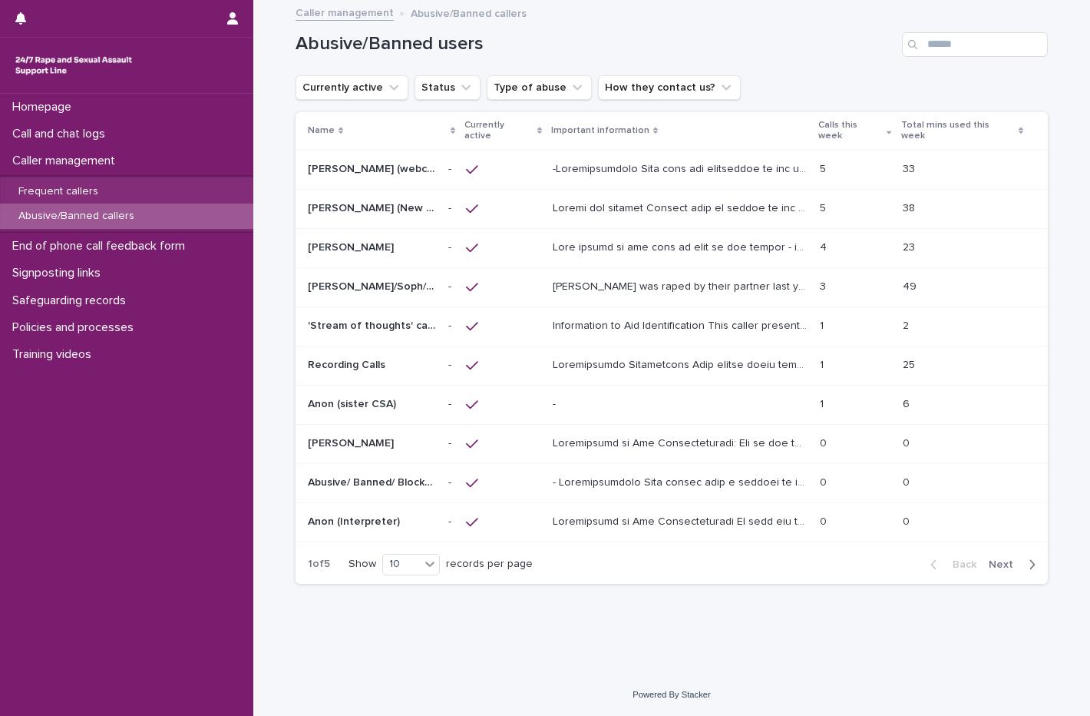
click at [1002, 559] on span "Next" at bounding box center [1006, 564] width 34 height 11
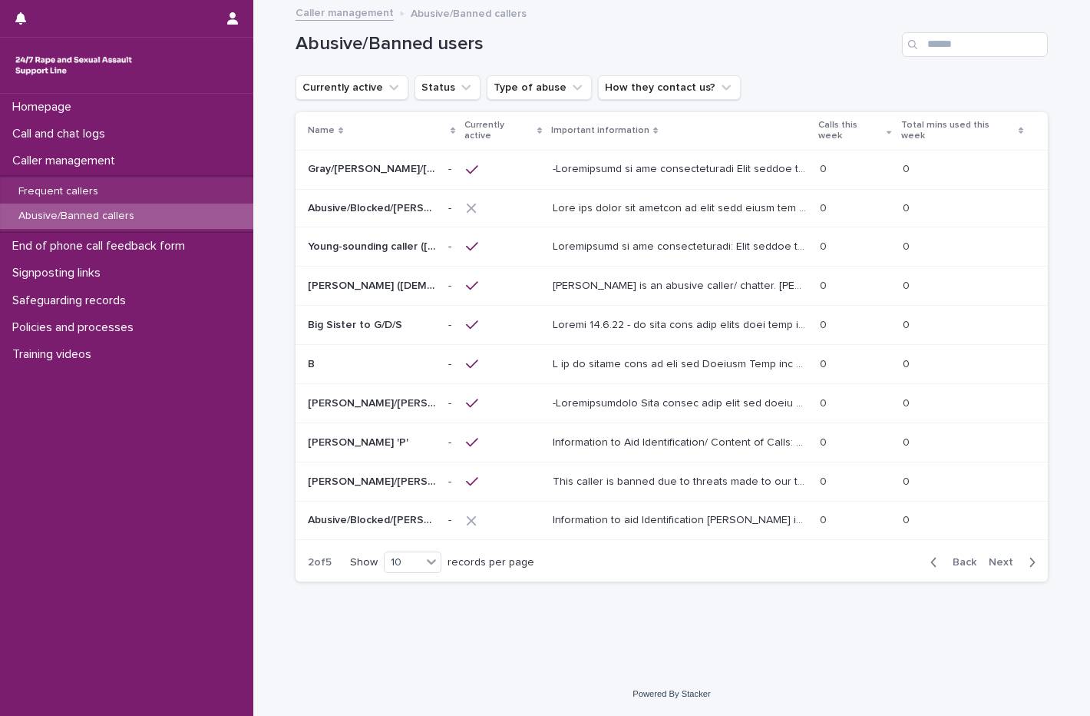
click at [1002, 557] on span "Next" at bounding box center [1006, 562] width 34 height 11
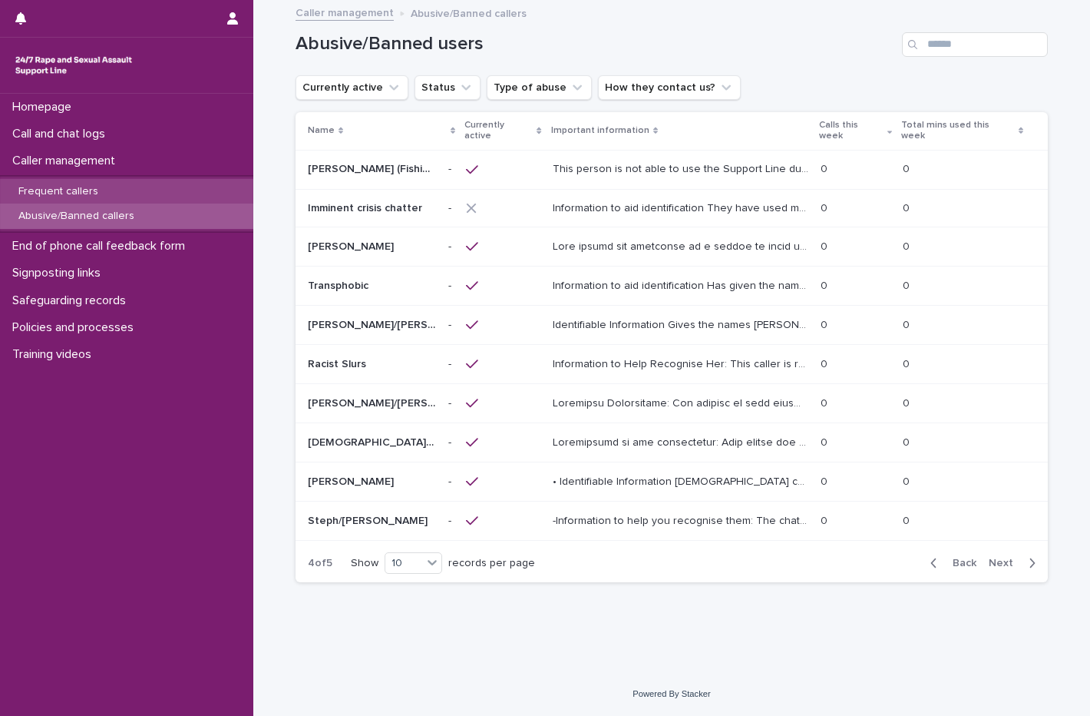
click at [115, 186] on div "Frequent callers" at bounding box center [126, 191] width 253 height 25
